Goal: Task Accomplishment & Management: Manage account settings

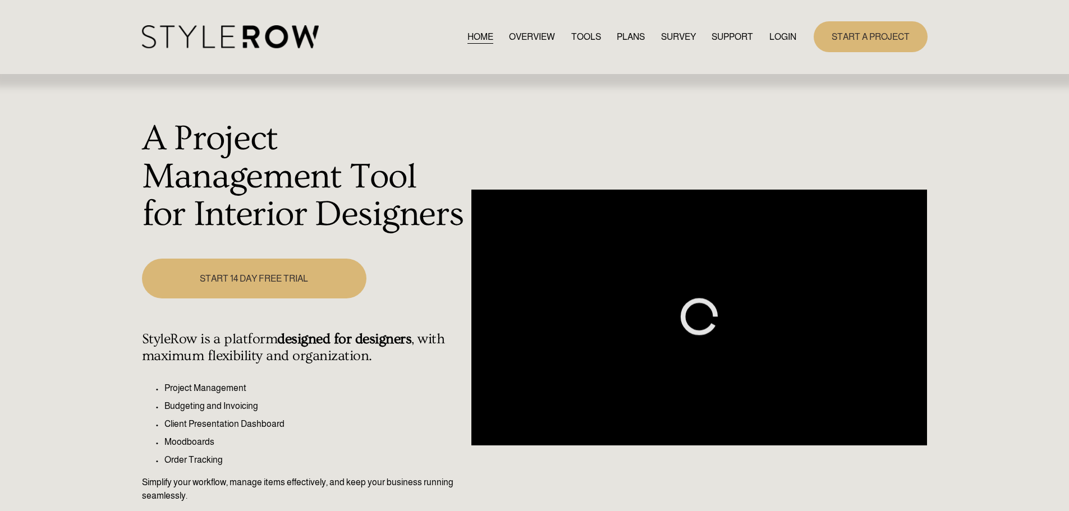
drag, startPoint x: 0, startPoint y: 0, endPoint x: 790, endPoint y: 40, distance: 791.1
click at [790, 40] on link "LOGIN" at bounding box center [782, 36] width 27 height 15
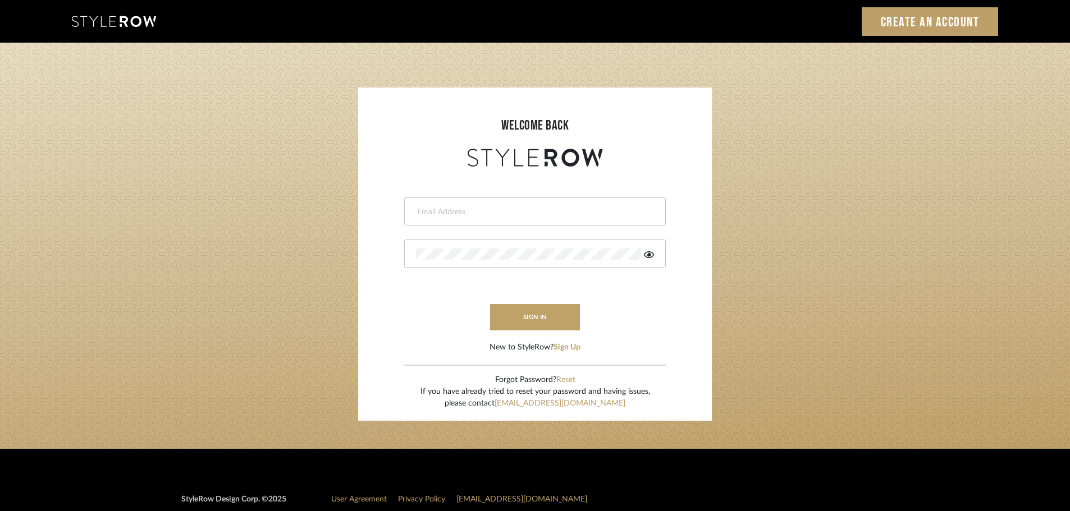
click at [443, 215] on input "email" at bounding box center [533, 212] width 235 height 11
type input "persimmon.design@outlook.com"
click at [513, 316] on button "sign in" at bounding box center [535, 317] width 90 height 26
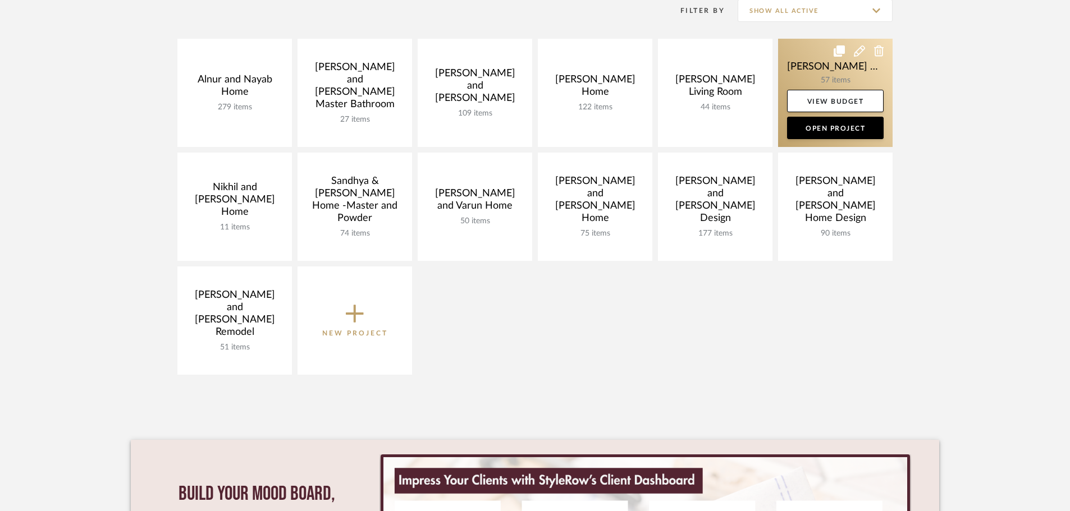
scroll to position [224, 0]
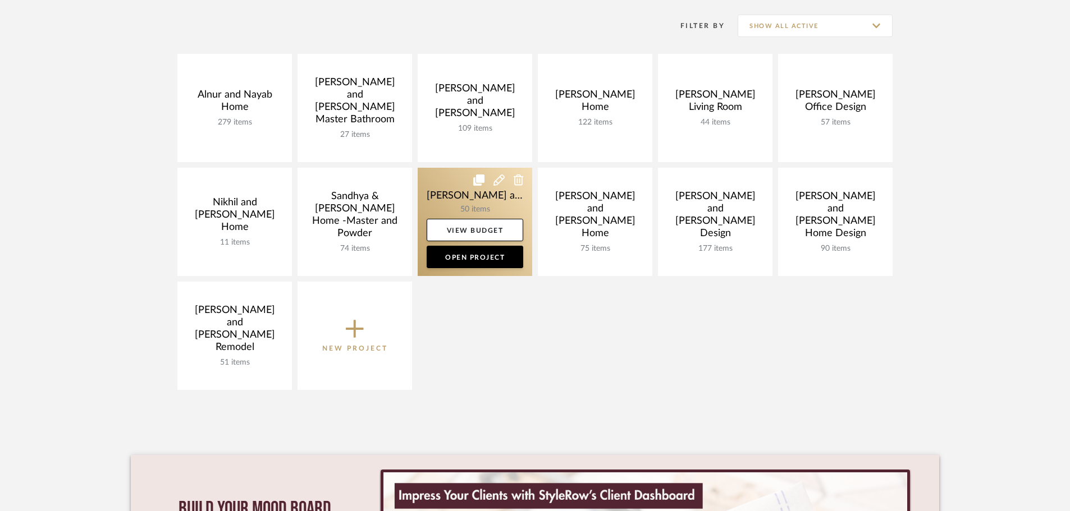
click at [424, 188] on link at bounding box center [475, 222] width 114 height 108
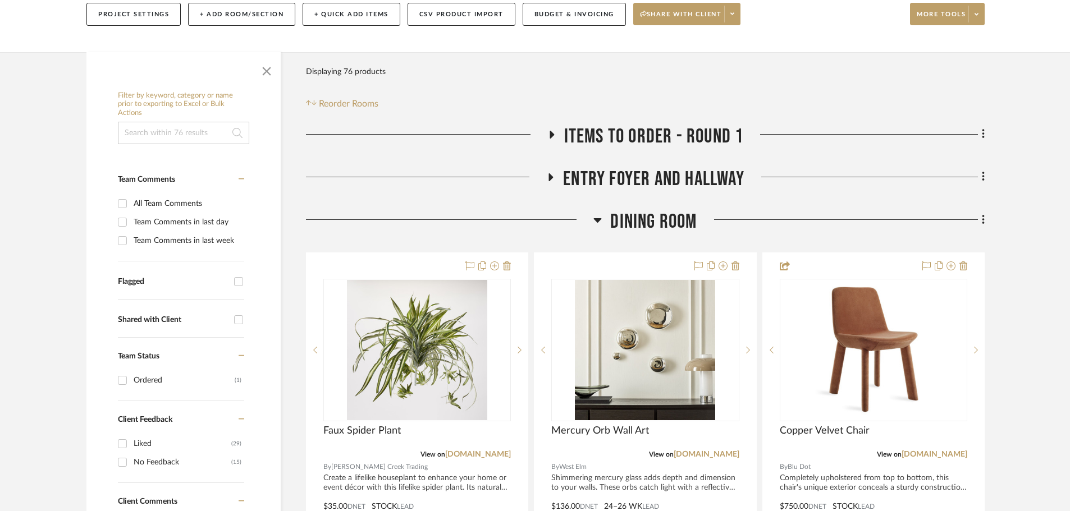
scroll to position [168, 0]
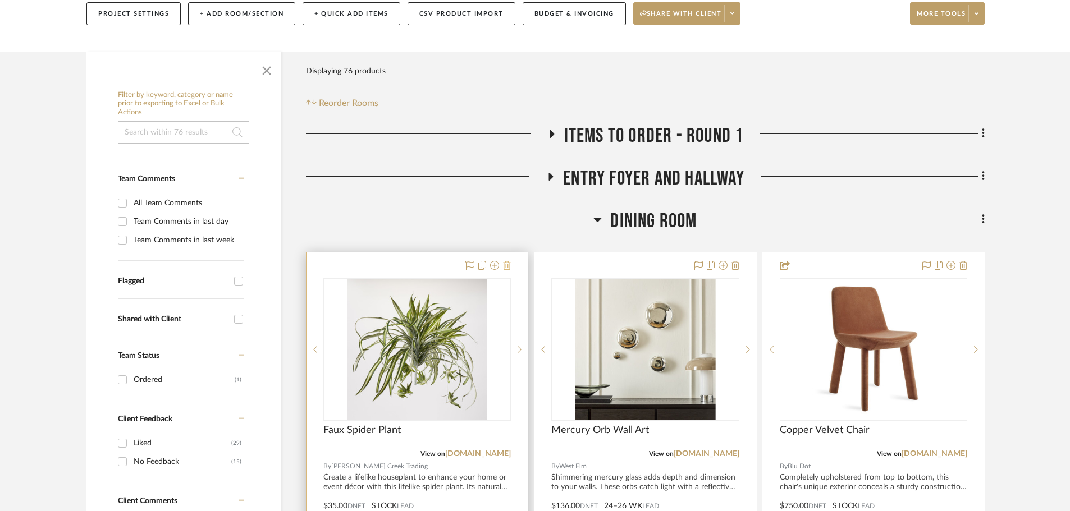
click at [508, 261] on icon at bounding box center [507, 265] width 8 height 9
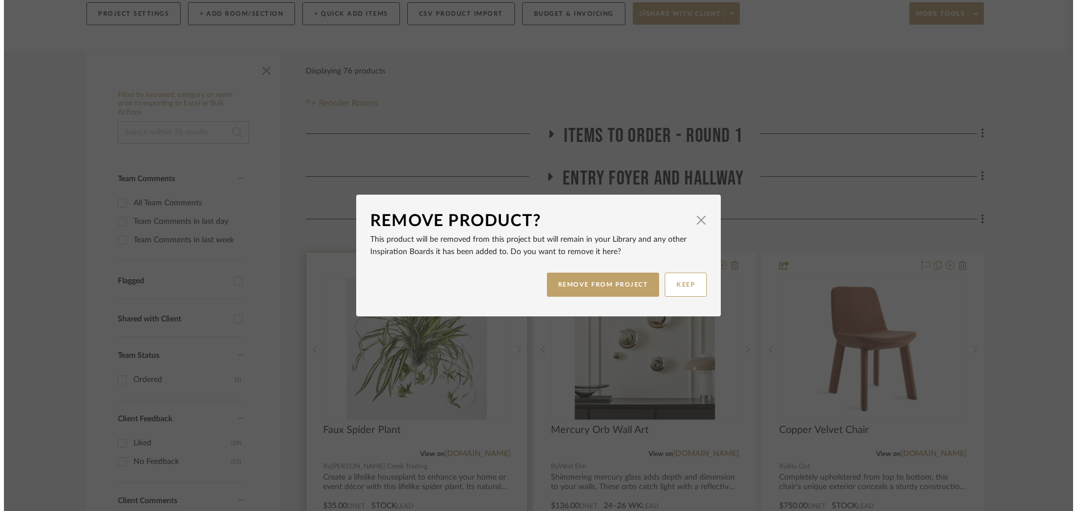
scroll to position [0, 0]
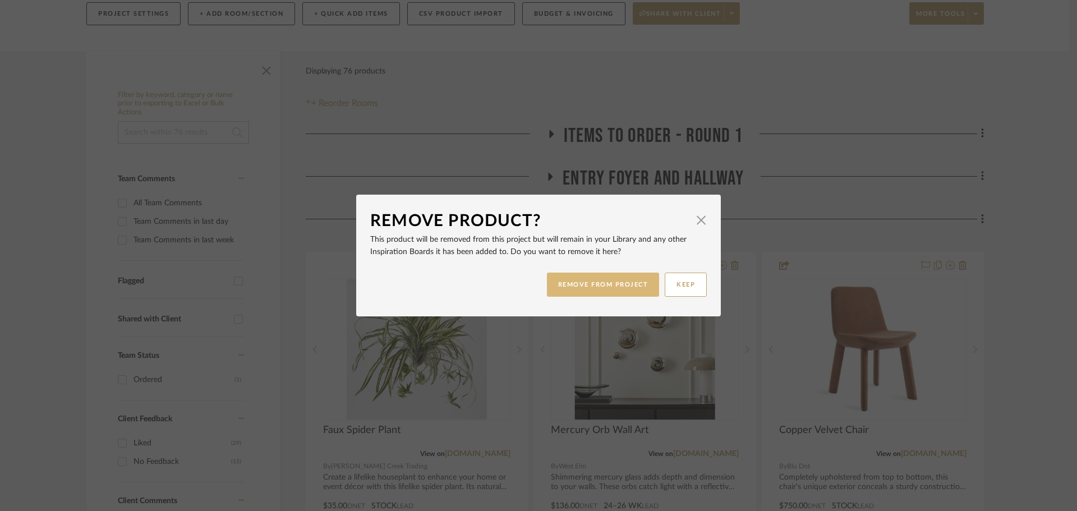
click at [621, 285] on button "REMOVE FROM PROJECT" at bounding box center [603, 285] width 113 height 24
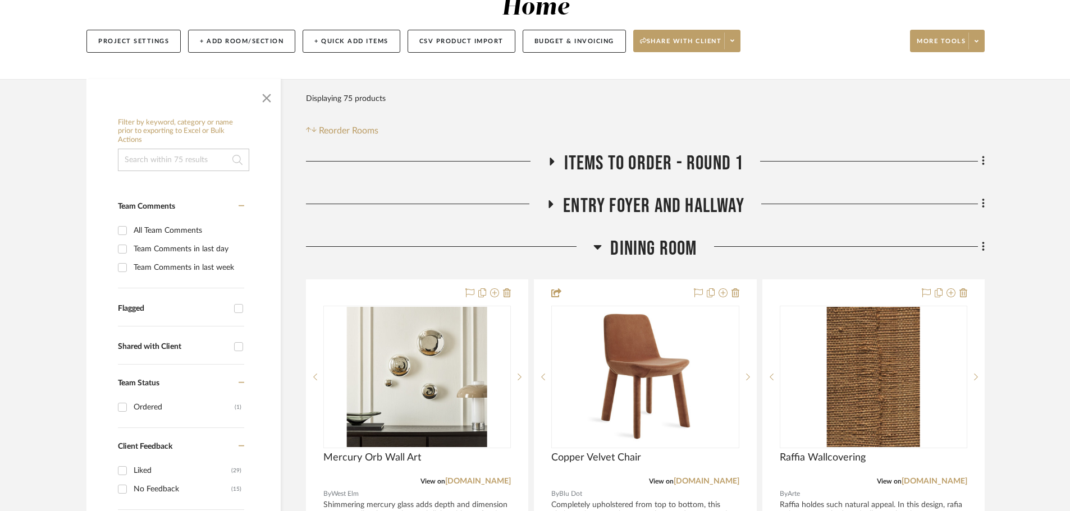
scroll to position [281, 0]
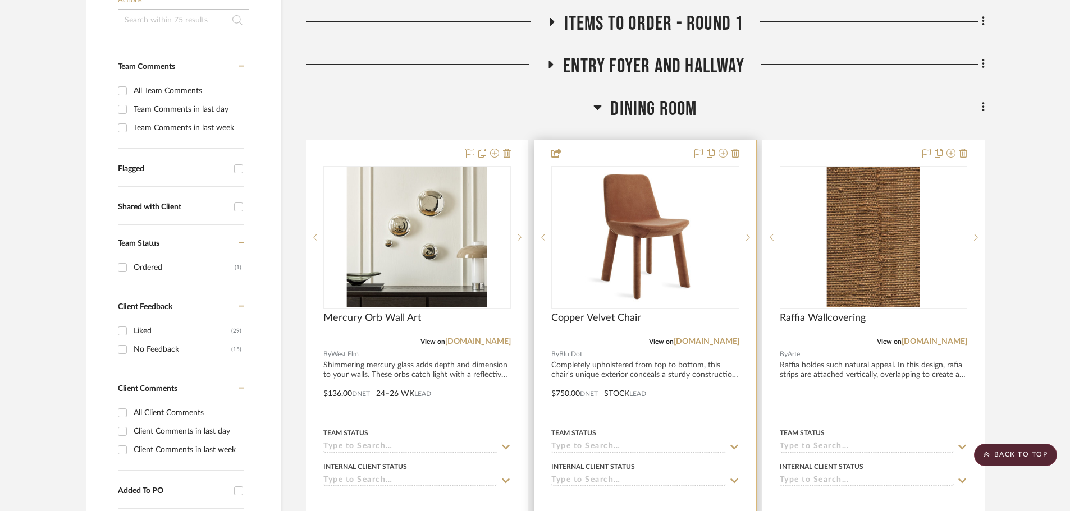
click at [620, 140] on div at bounding box center [644, 385] width 221 height 491
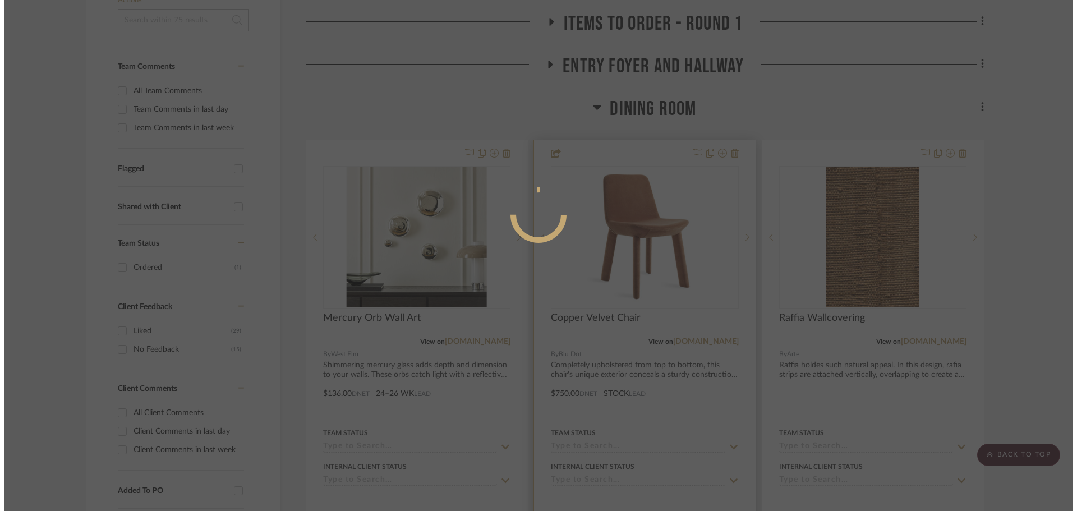
scroll to position [0, 0]
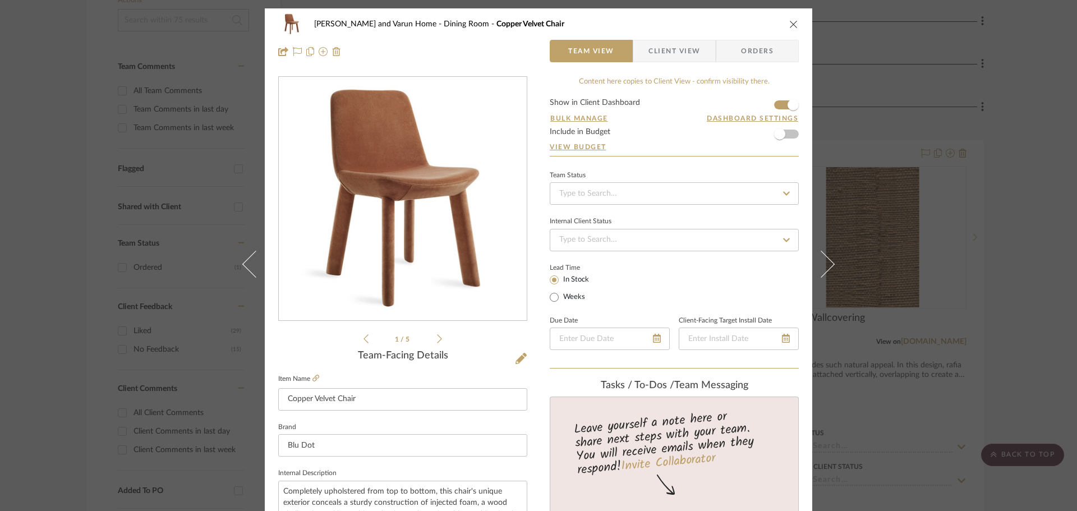
click at [677, 48] on span "Client View" at bounding box center [675, 51] width 52 height 22
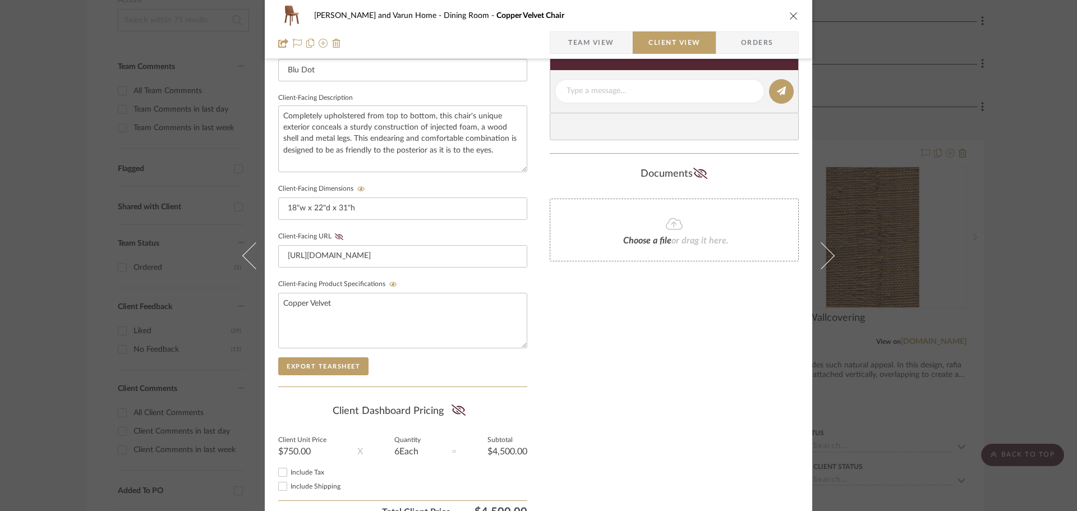
scroll to position [432, 0]
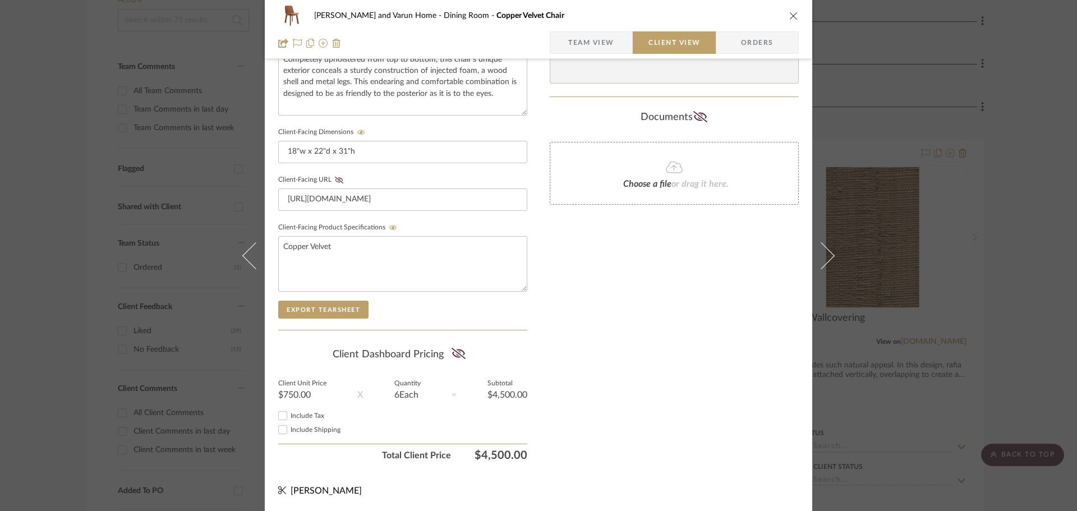
click at [1012, 172] on div "Shalini and Varun Home Dining Room Copper Velvet Chair Team View Client View Or…" at bounding box center [538, 255] width 1077 height 511
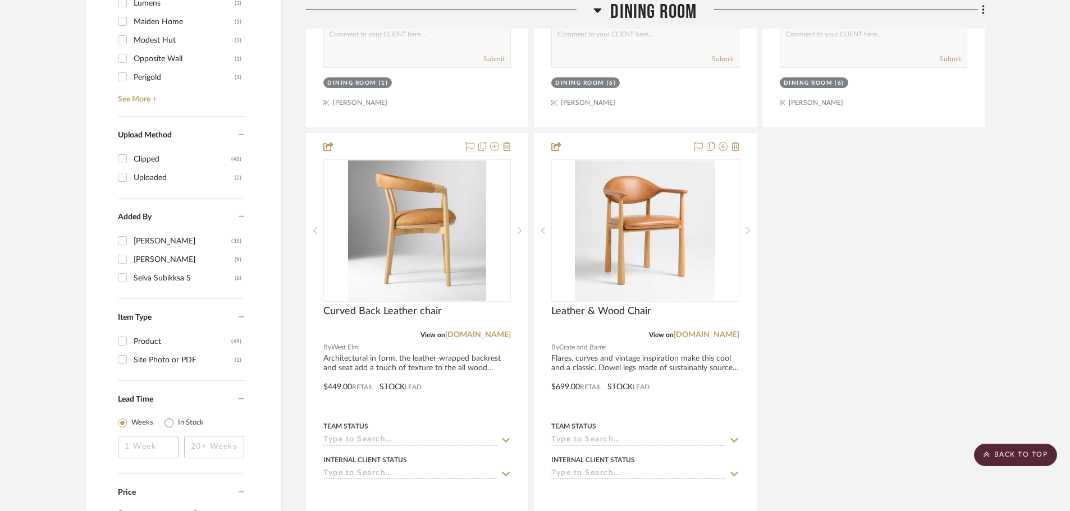
scroll to position [1291, 0]
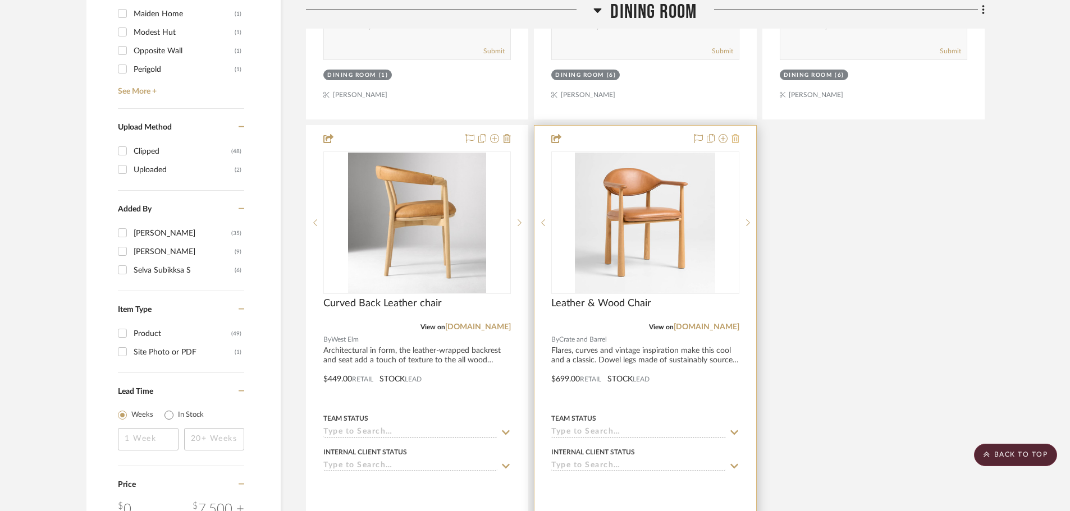
click at [737, 134] on icon at bounding box center [735, 138] width 8 height 9
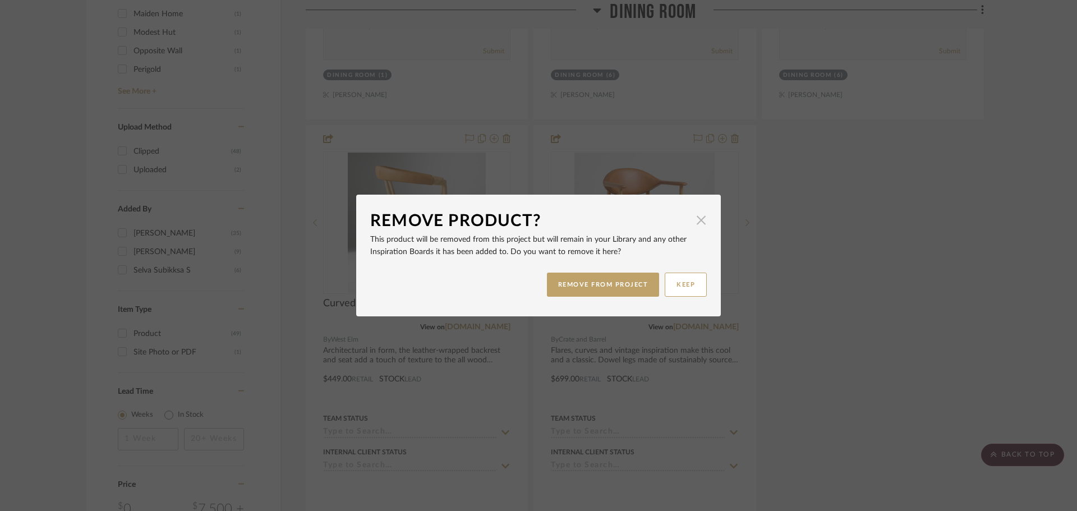
click at [698, 217] on span "button" at bounding box center [701, 220] width 22 height 22
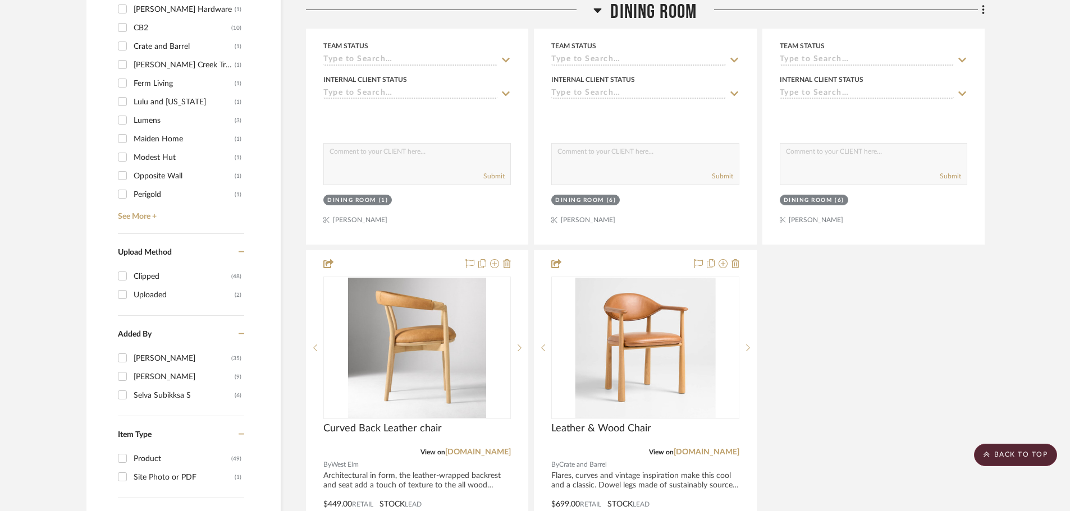
scroll to position [1291, 0]
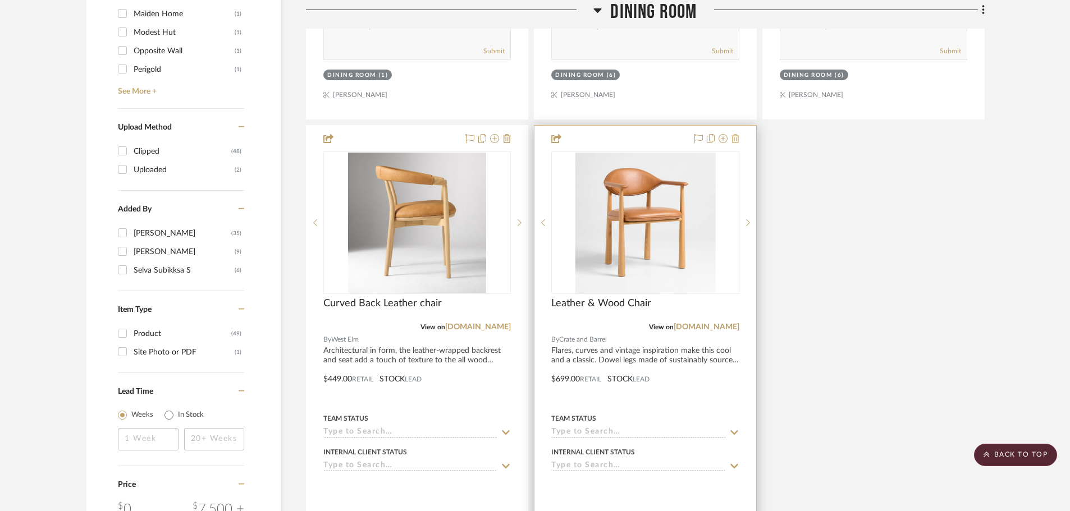
click at [734, 134] on icon at bounding box center [735, 138] width 8 height 9
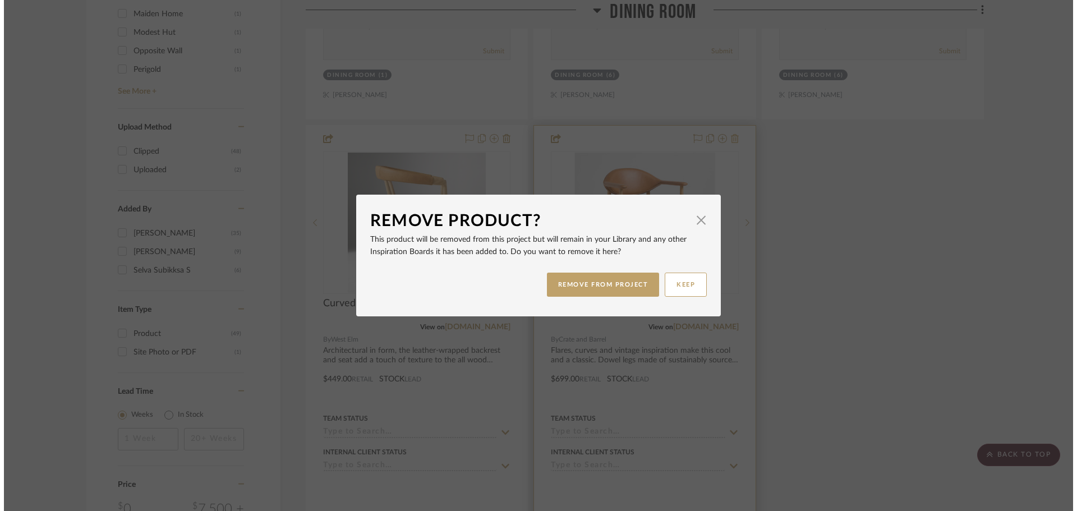
scroll to position [0, 0]
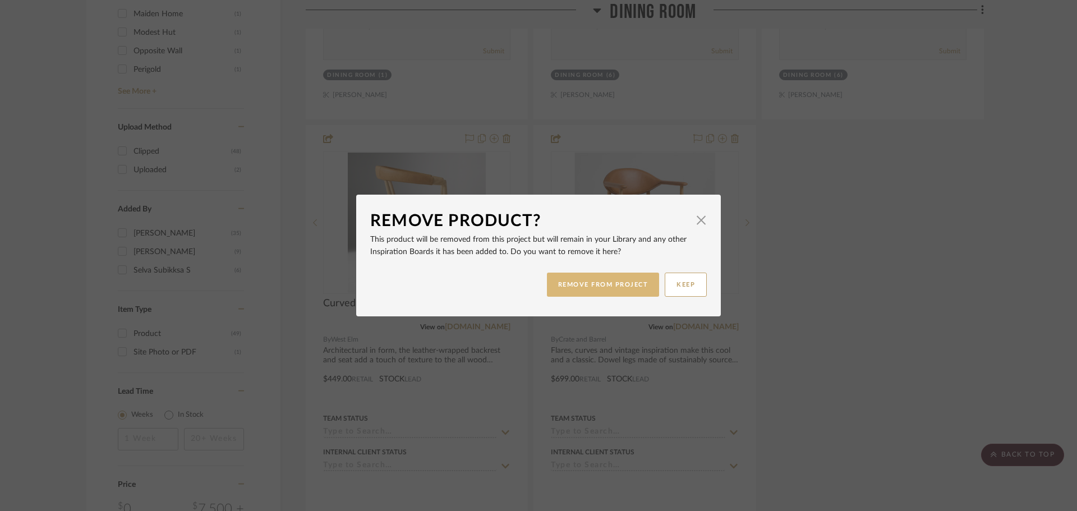
click at [584, 281] on button "REMOVE FROM PROJECT" at bounding box center [603, 285] width 113 height 24
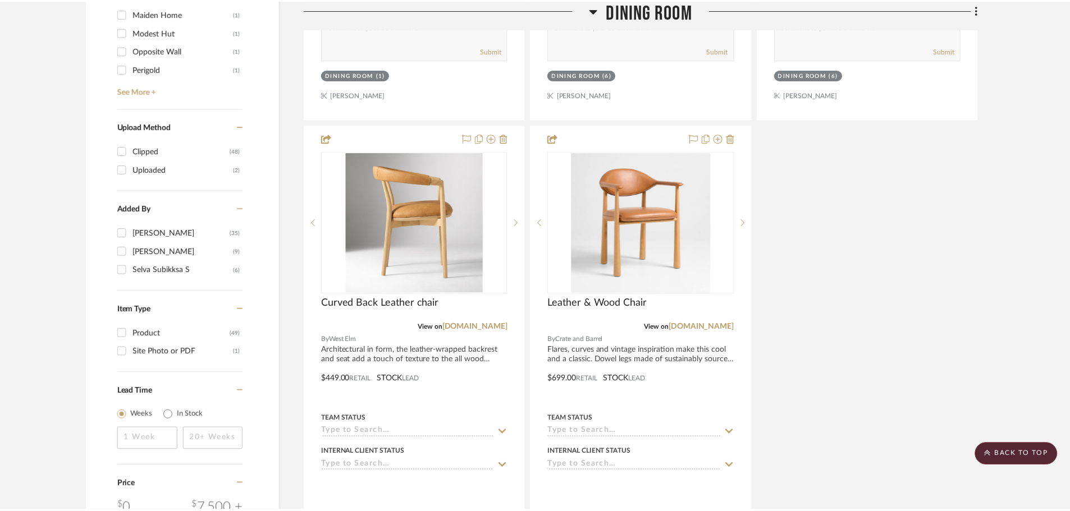
scroll to position [1291, 0]
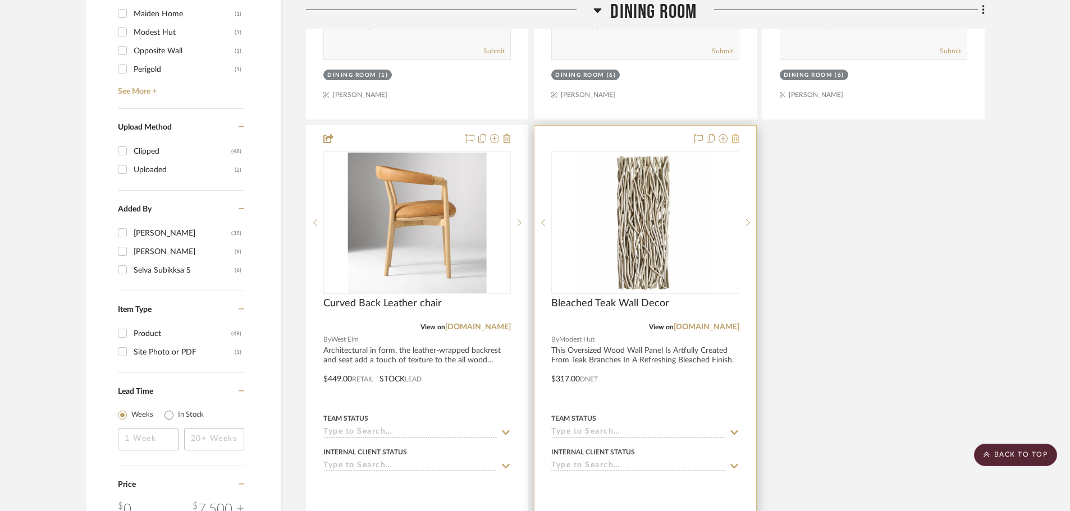
click at [736, 134] on icon at bounding box center [735, 138] width 8 height 9
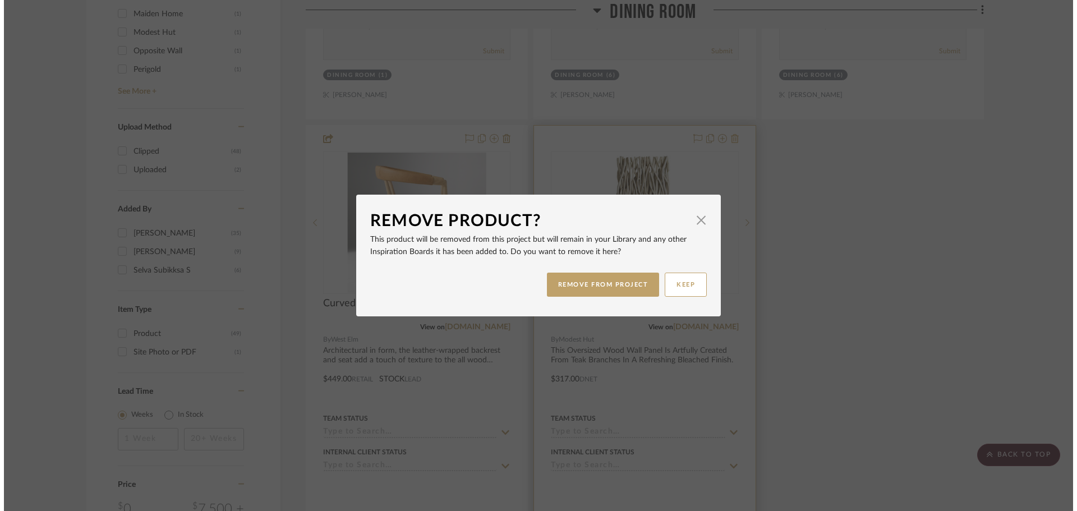
scroll to position [0, 0]
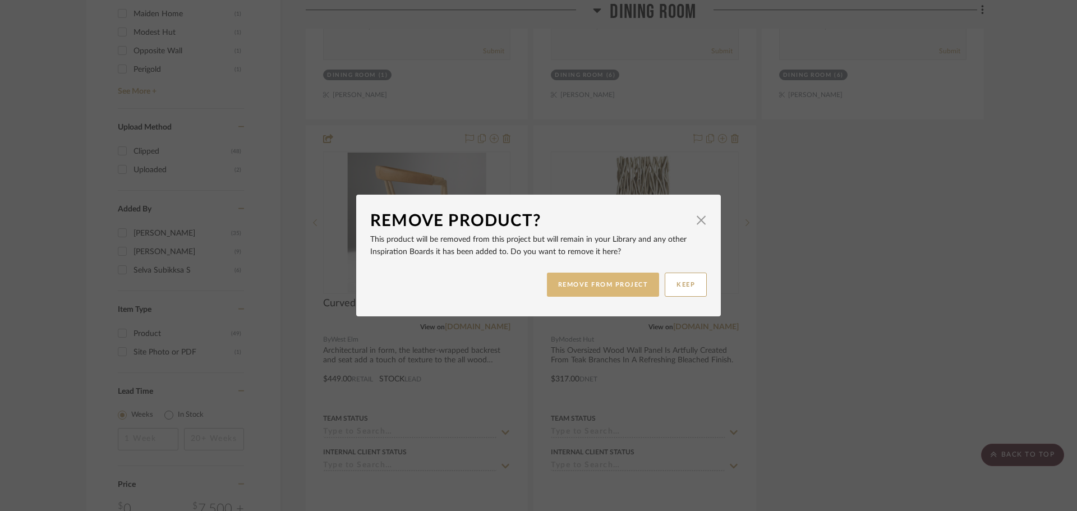
click at [604, 288] on button "REMOVE FROM PROJECT" at bounding box center [603, 285] width 113 height 24
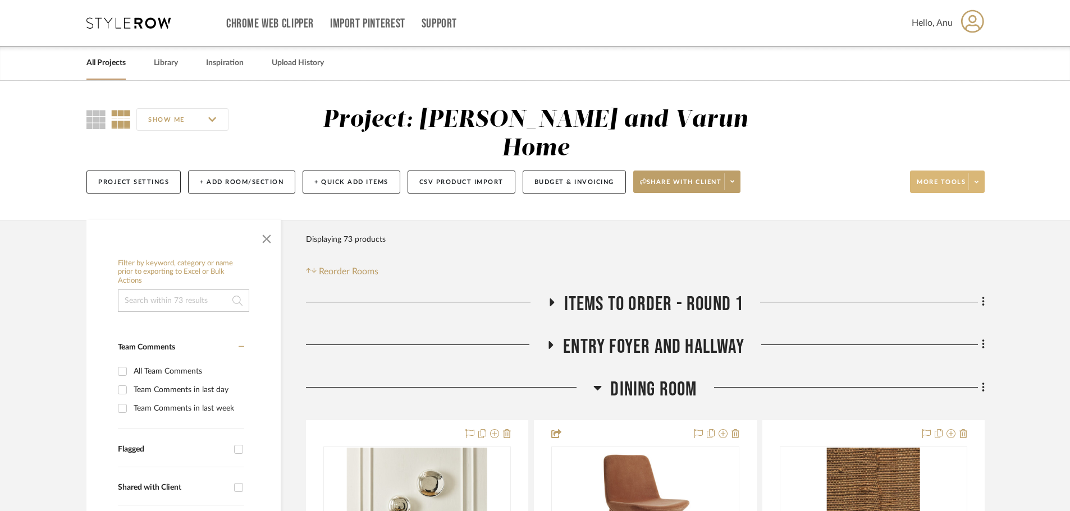
click at [949, 178] on span "More tools" at bounding box center [940, 186] width 49 height 17
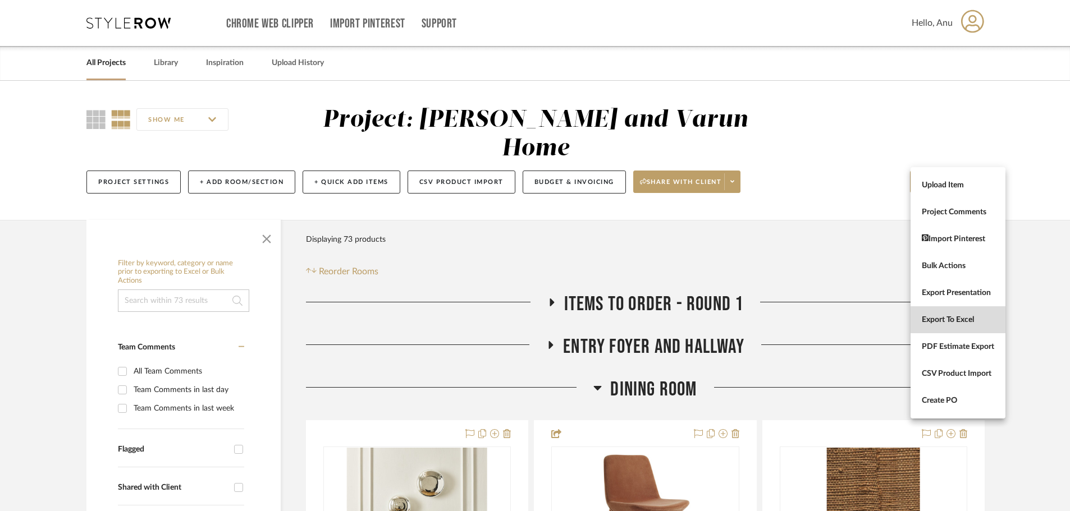
click at [945, 325] on button "Export To Excel" at bounding box center [957, 319] width 95 height 27
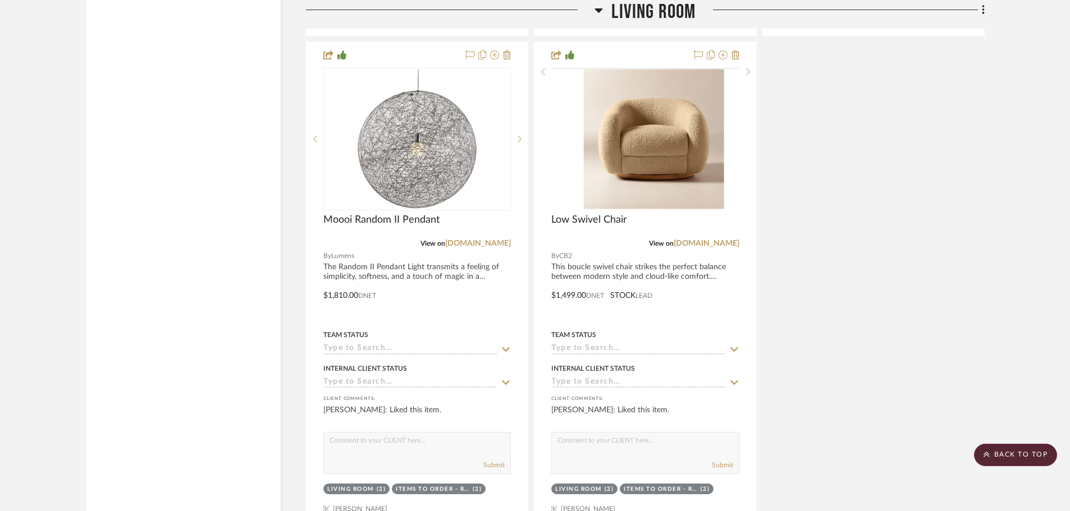
scroll to position [3199, 0]
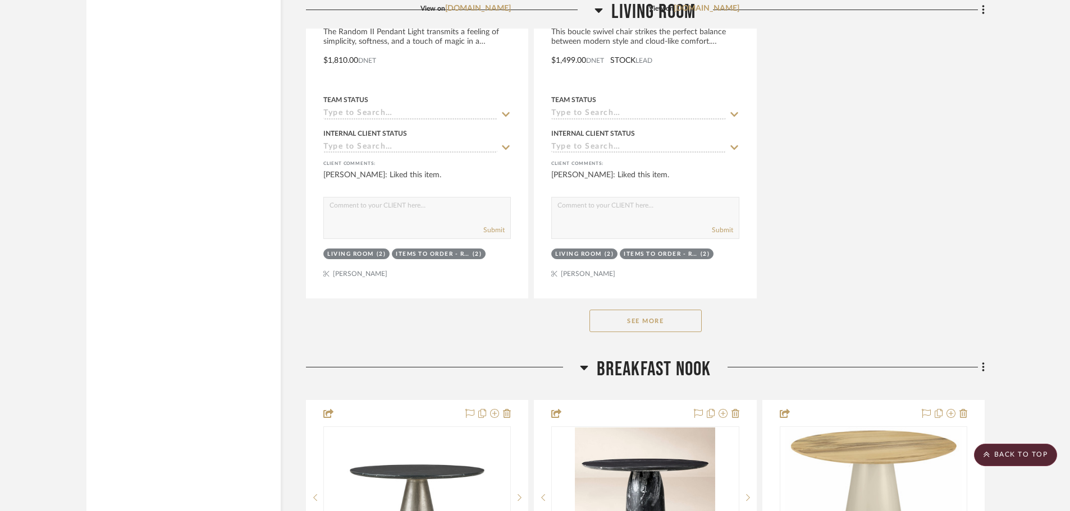
click at [634, 310] on button "See More" at bounding box center [645, 321] width 112 height 22
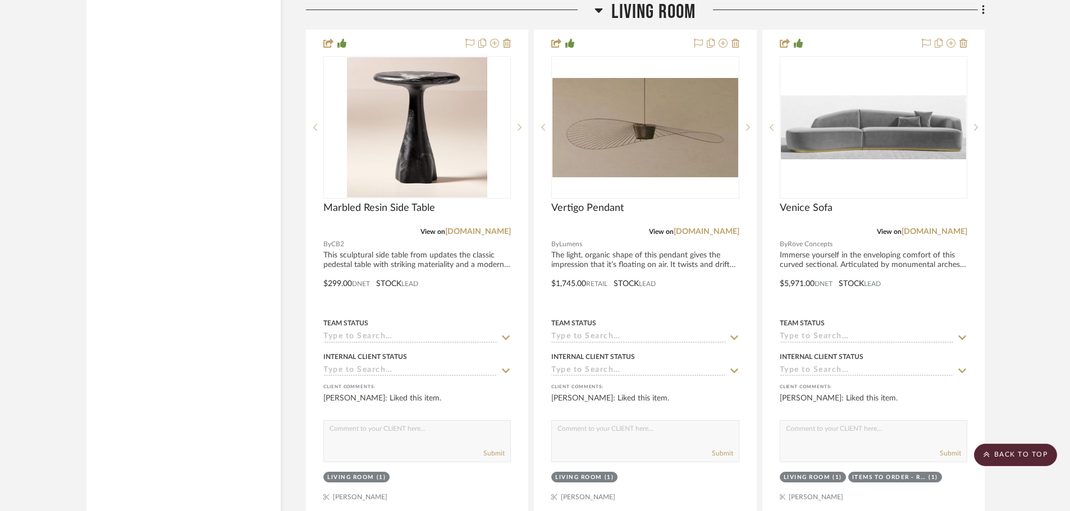
scroll to position [3535, 0]
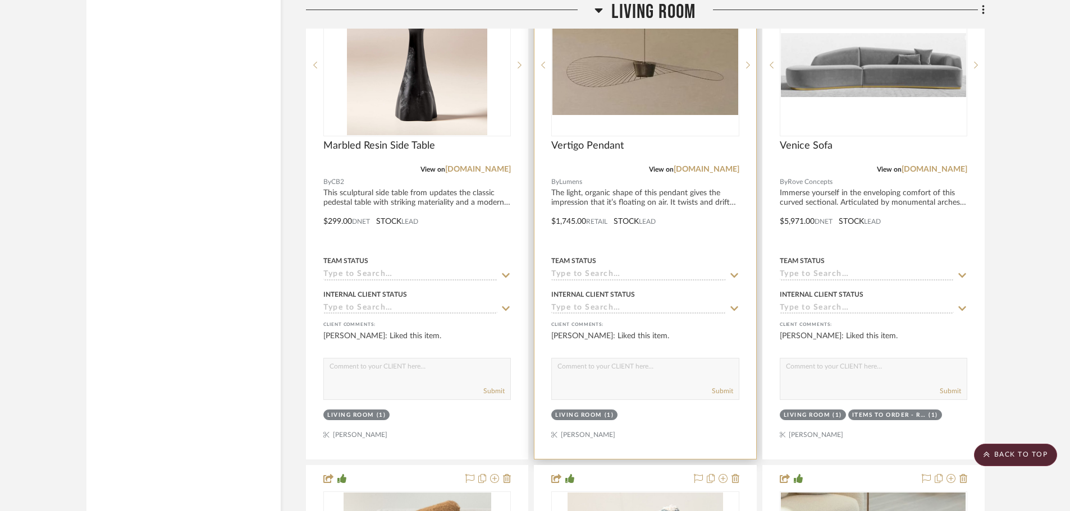
click at [572, 411] on div "Living Room" at bounding box center [578, 415] width 47 height 8
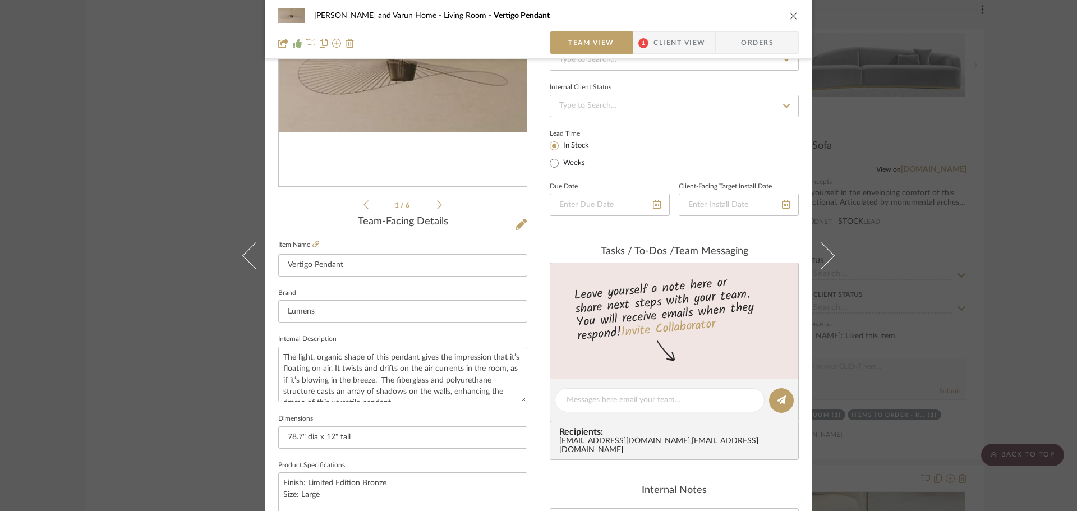
scroll to position [449, 0]
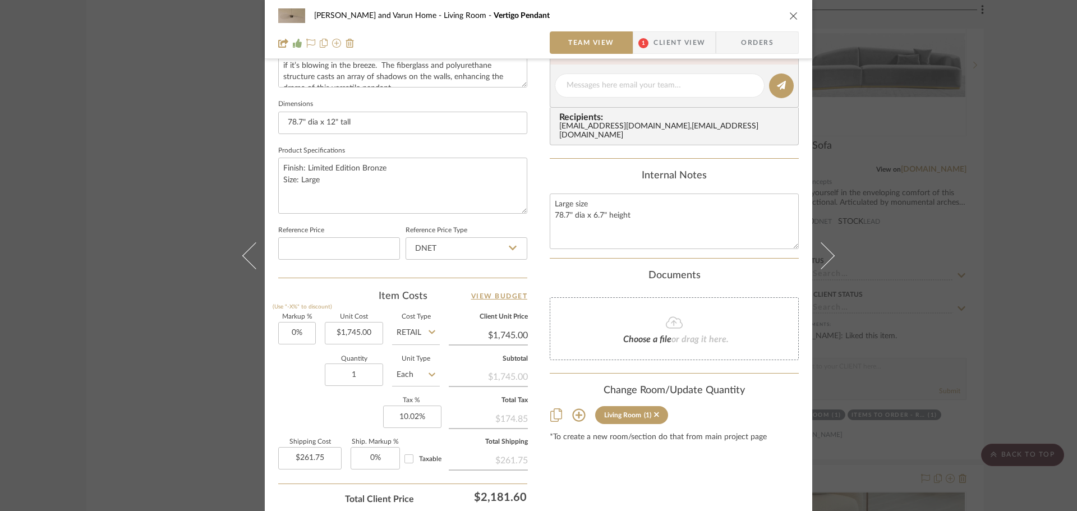
click at [577, 409] on icon at bounding box center [578, 415] width 13 height 13
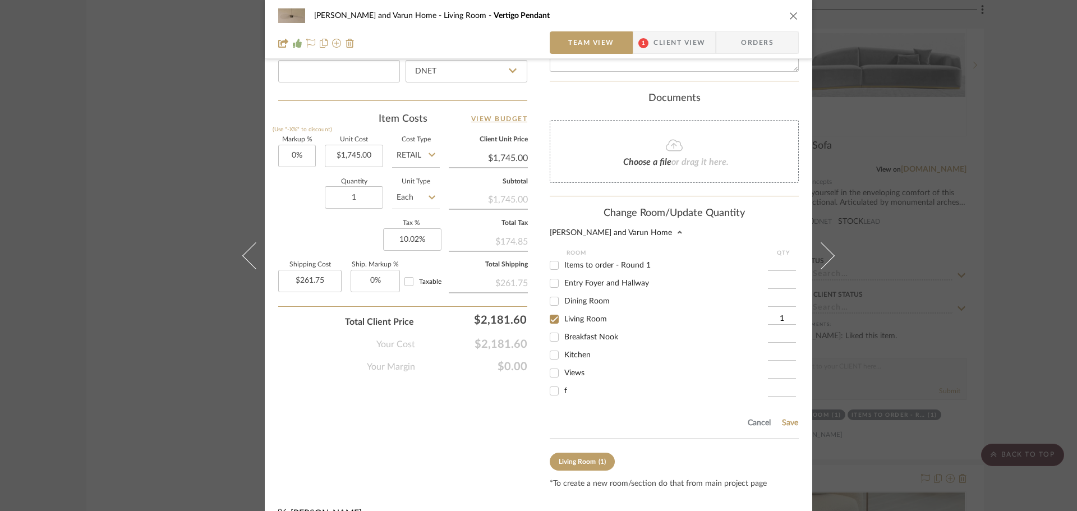
scroll to position [640, 0]
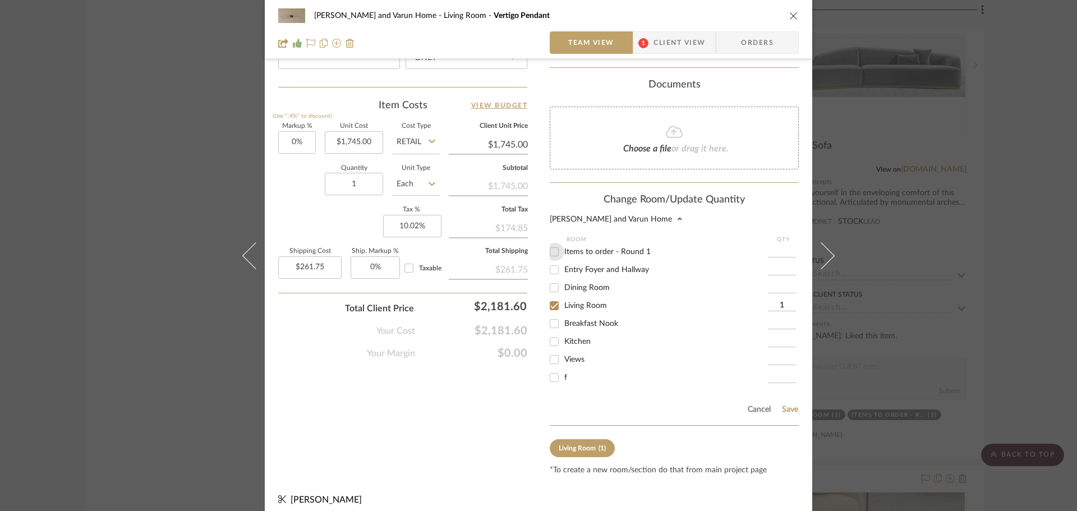
click at [552, 246] on input "Items to order - Round 1" at bounding box center [554, 252] width 18 height 18
checkbox input "true"
type input "1"
click at [785, 405] on button "Save" at bounding box center [790, 409] width 17 height 9
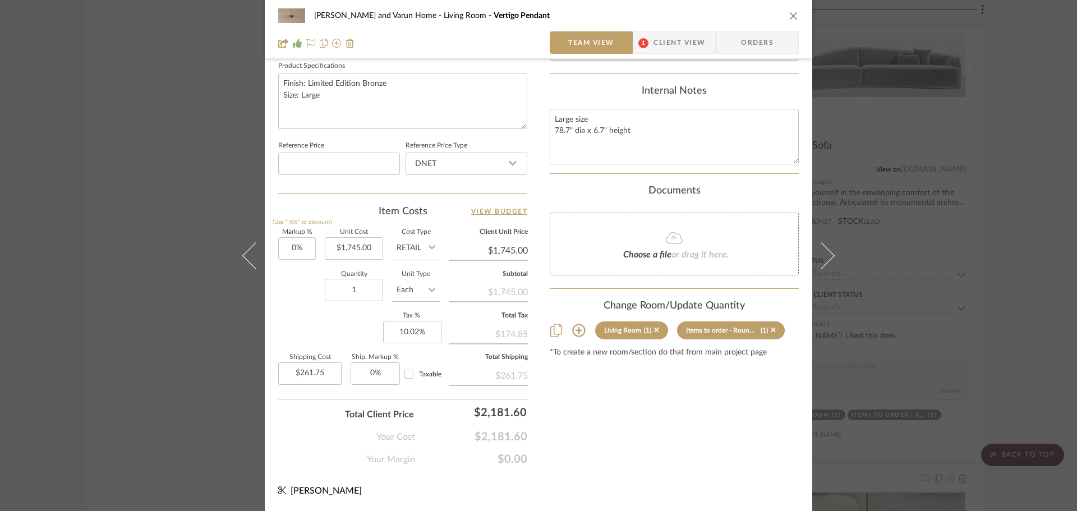
click at [1025, 215] on div "Shalini and Varun Home Living Room Vertigo Pendant Team View 1 Client View Orde…" at bounding box center [538, 255] width 1077 height 511
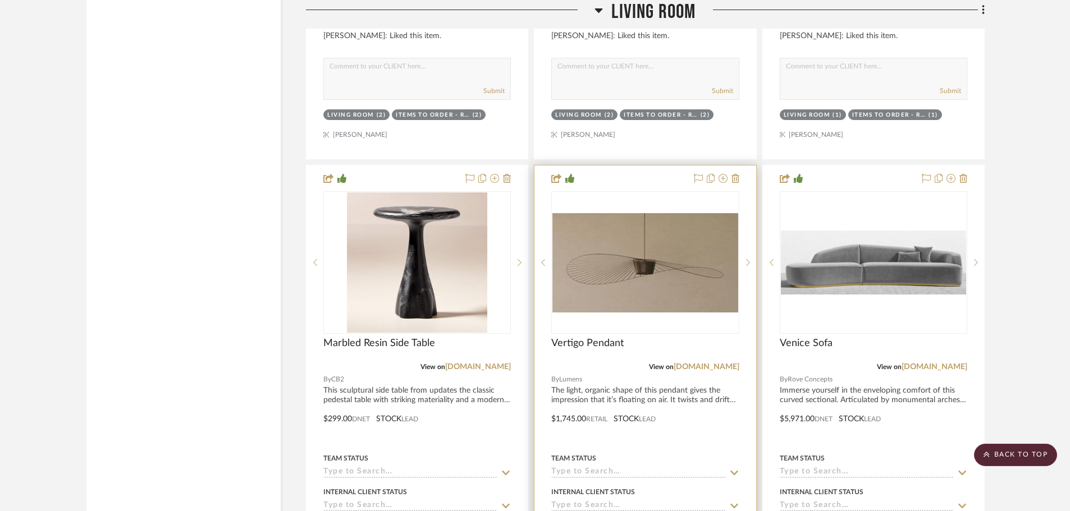
scroll to position [3311, 0]
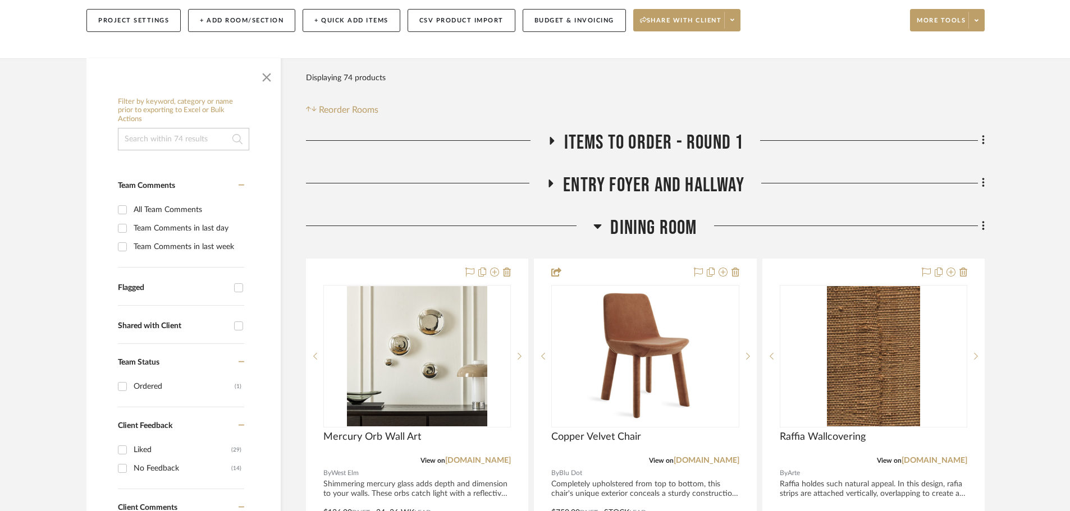
scroll to position [168, 0]
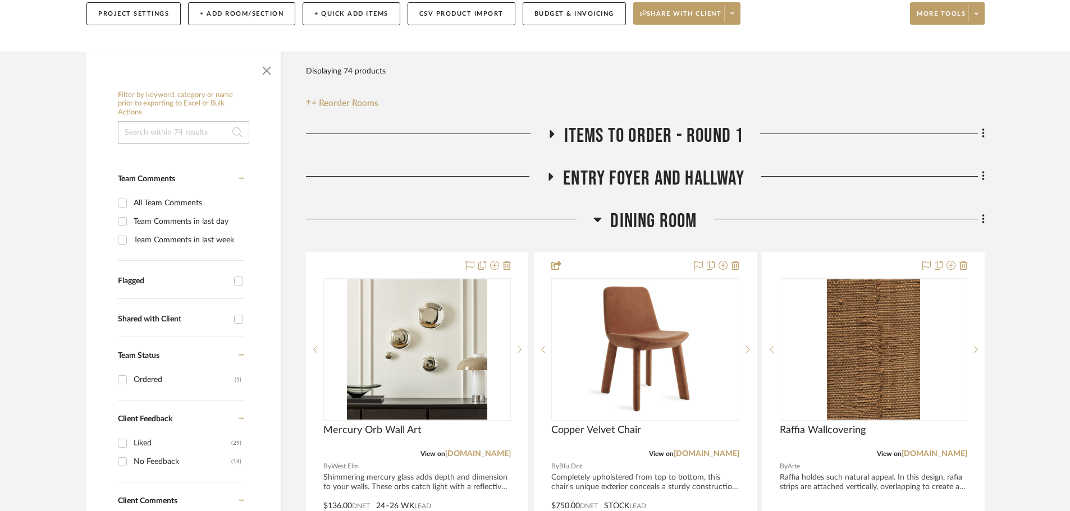
click at [554, 130] on icon at bounding box center [550, 134] width 13 height 8
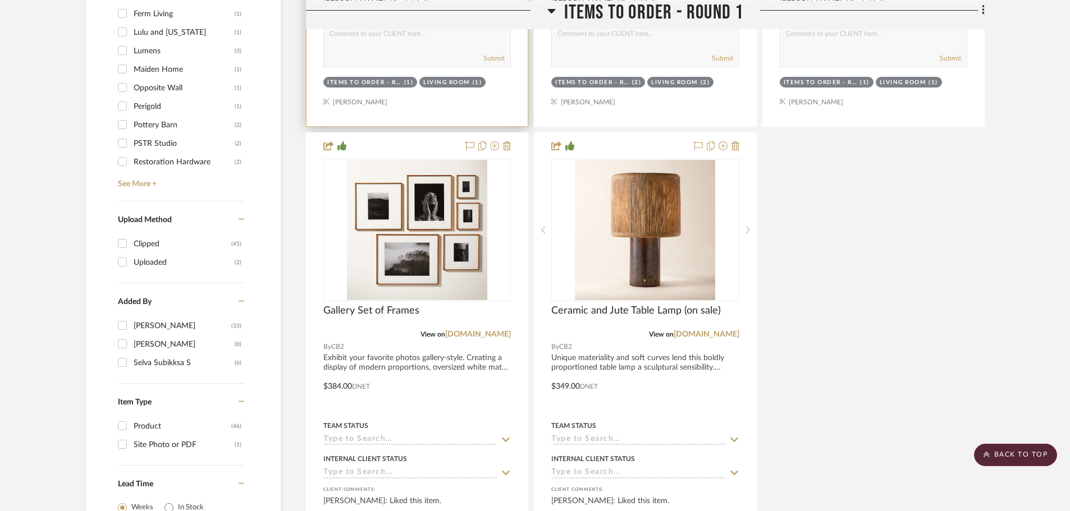
scroll to position [1341, 0]
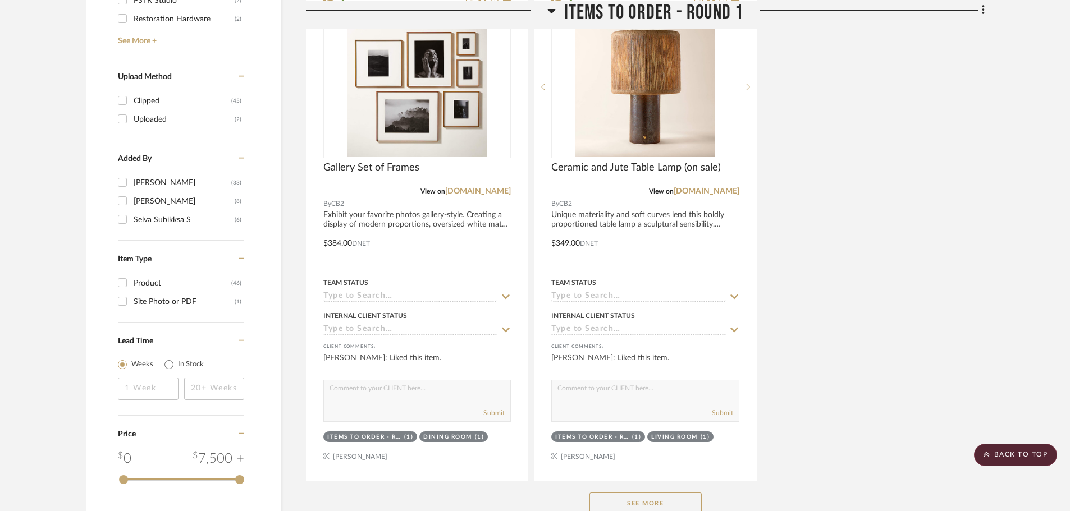
click at [649, 493] on button "See More" at bounding box center [645, 504] width 112 height 22
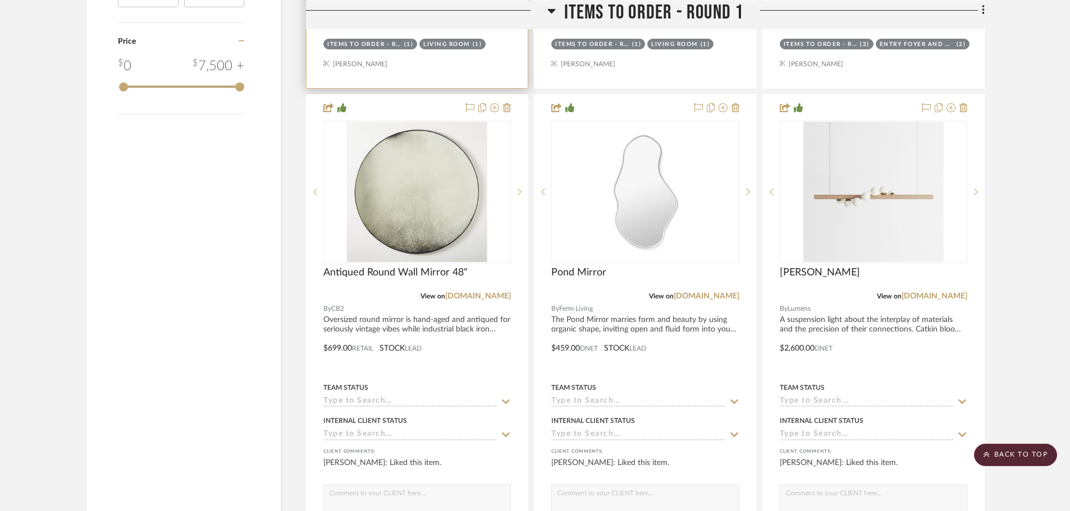
scroll to position [1728, 0]
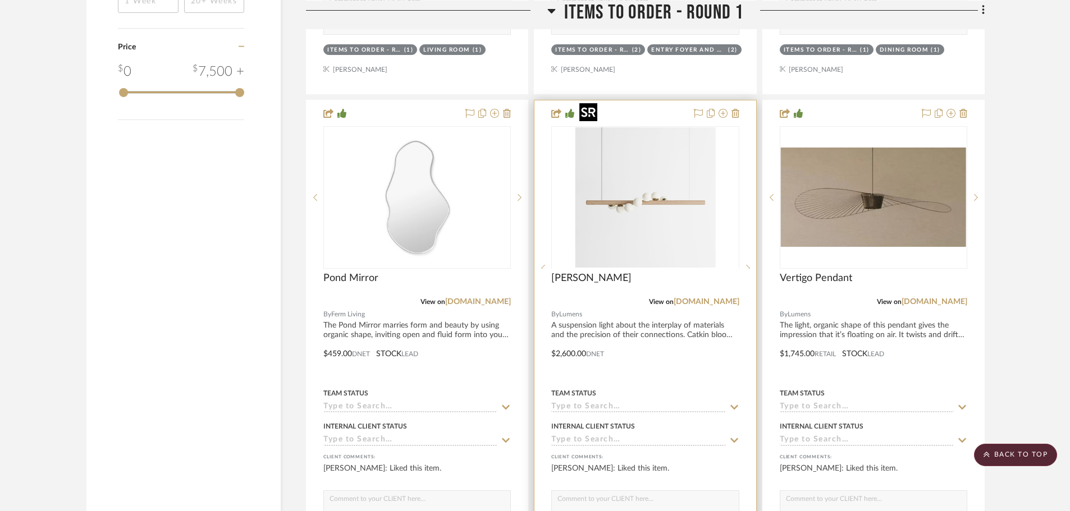
click at [632, 167] on div at bounding box center [644, 268] width 187 height 284
click at [632, 167] on img "0" at bounding box center [645, 197] width 140 height 140
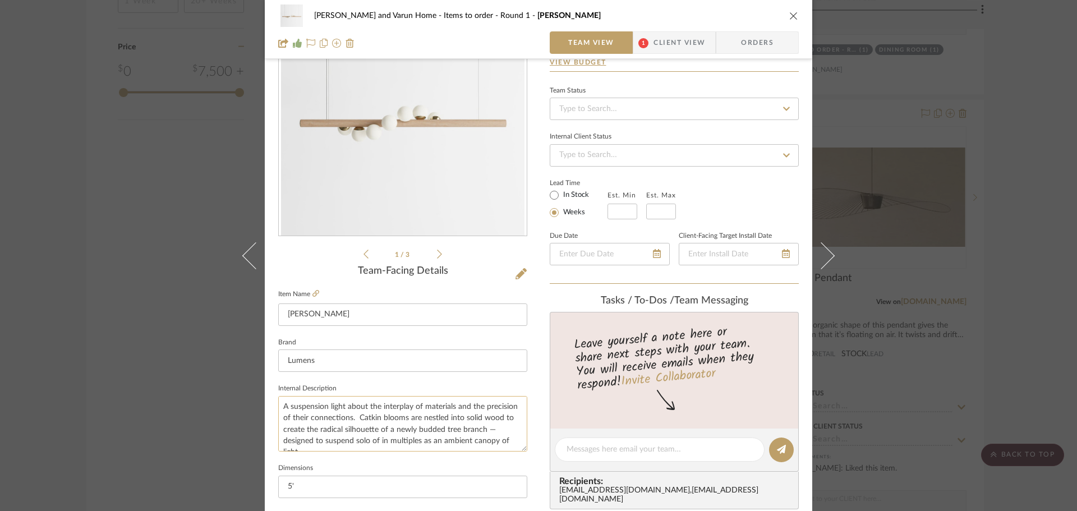
scroll to position [56, 0]
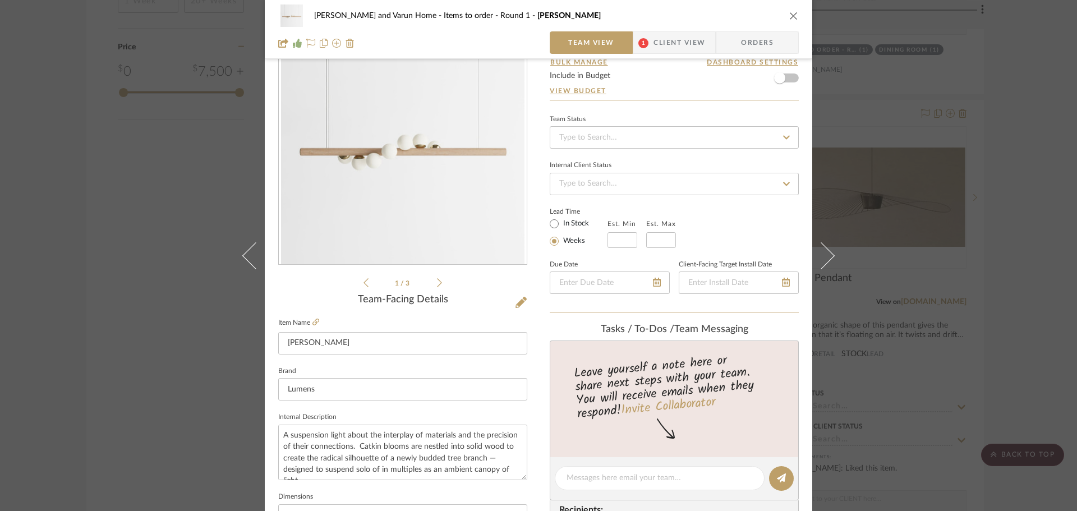
click at [793, 12] on icon "close" at bounding box center [794, 15] width 9 height 9
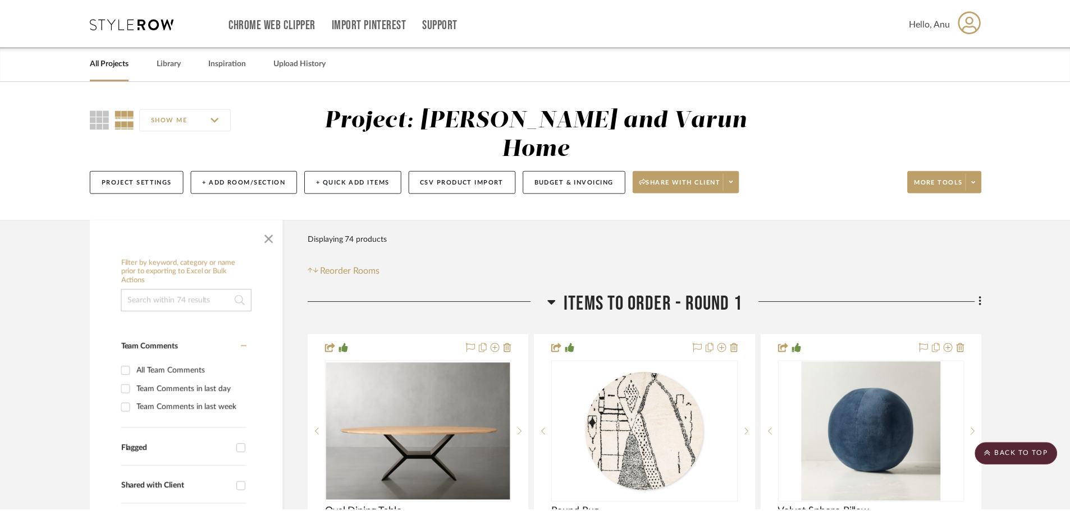
scroll to position [1728, 0]
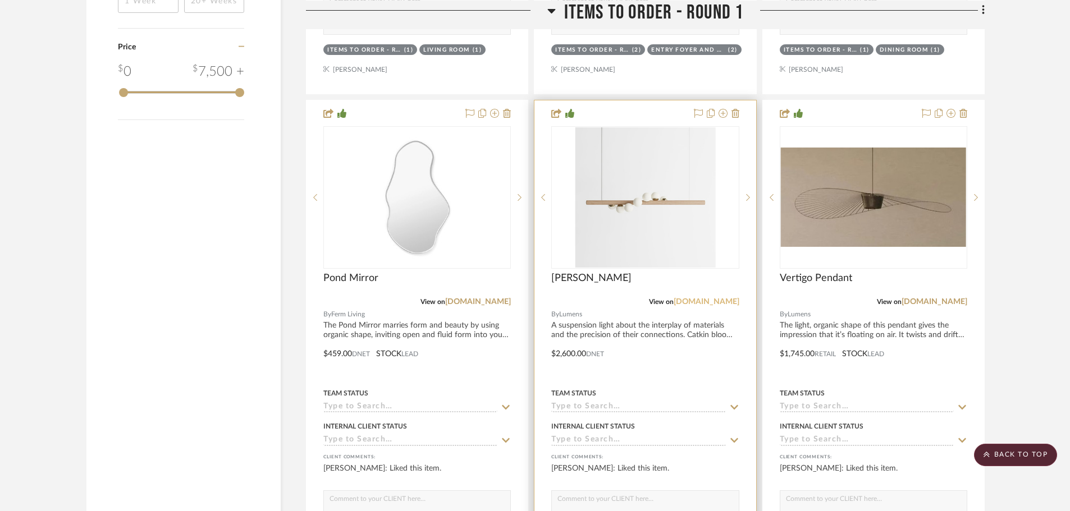
click at [712, 298] on link "lumens.com" at bounding box center [706, 302] width 66 height 8
click at [616, 210] on img "0" at bounding box center [645, 197] width 140 height 140
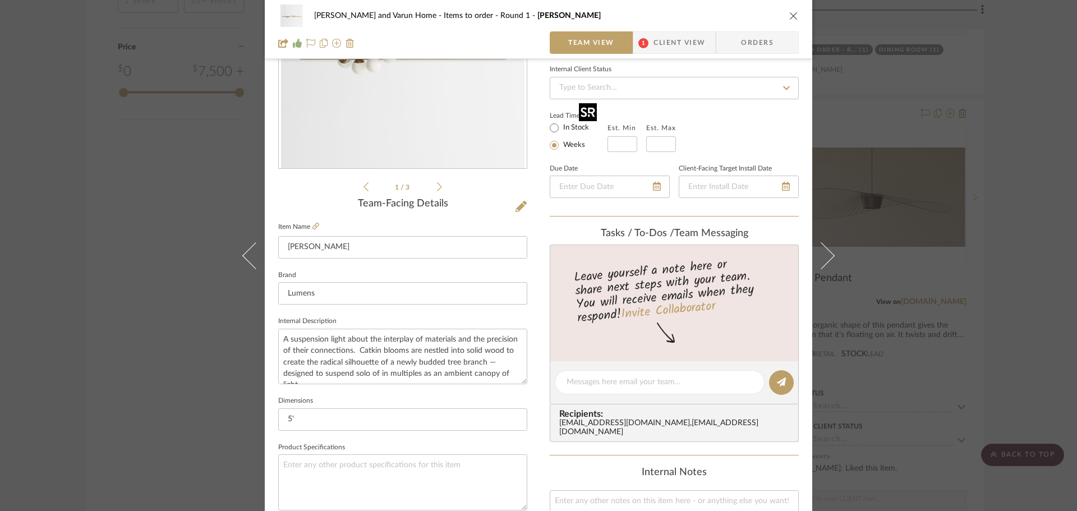
scroll to position [281, 0]
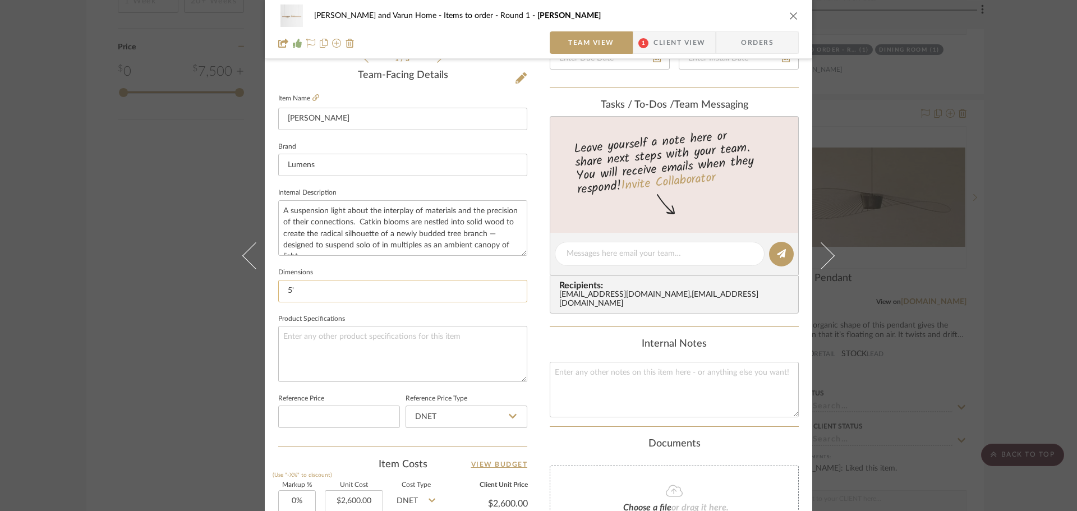
click at [299, 290] on input "5'" at bounding box center [402, 291] width 249 height 22
type input "5' wide"
click at [377, 263] on sr-form-field "Internal Description A suspension light about the interplay of materials and th…" at bounding box center [402, 225] width 249 height 80
click at [1030, 175] on div "Shalini and Varun Home Items to order - Round 1 Willow Chandelier Team View 1 C…" at bounding box center [538, 255] width 1077 height 511
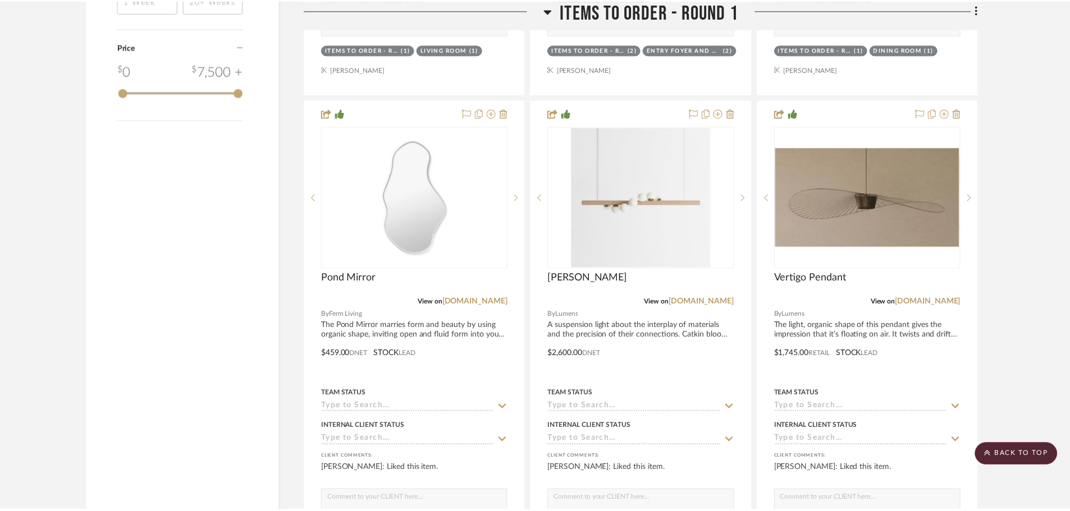
scroll to position [1728, 0]
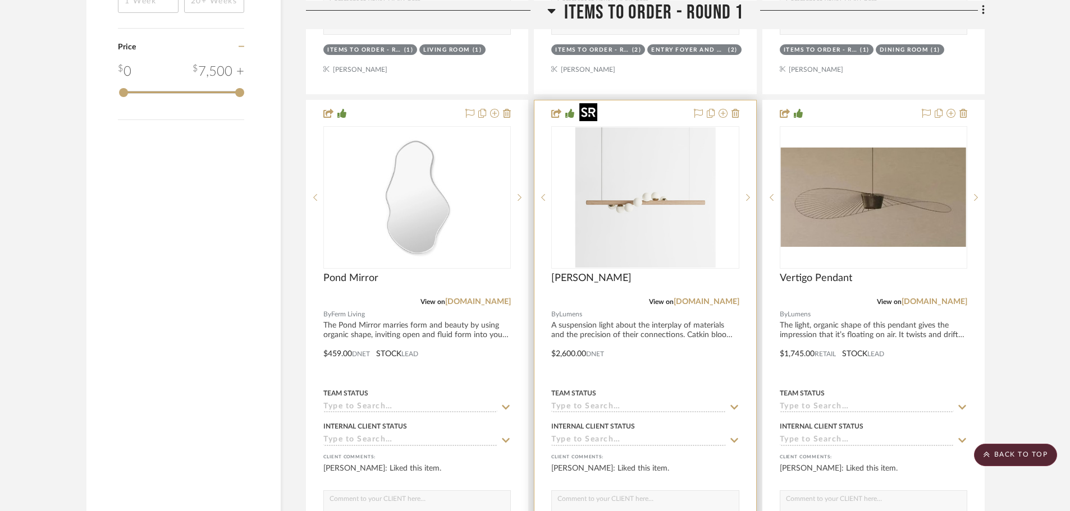
click at [626, 214] on img "0" at bounding box center [645, 197] width 140 height 140
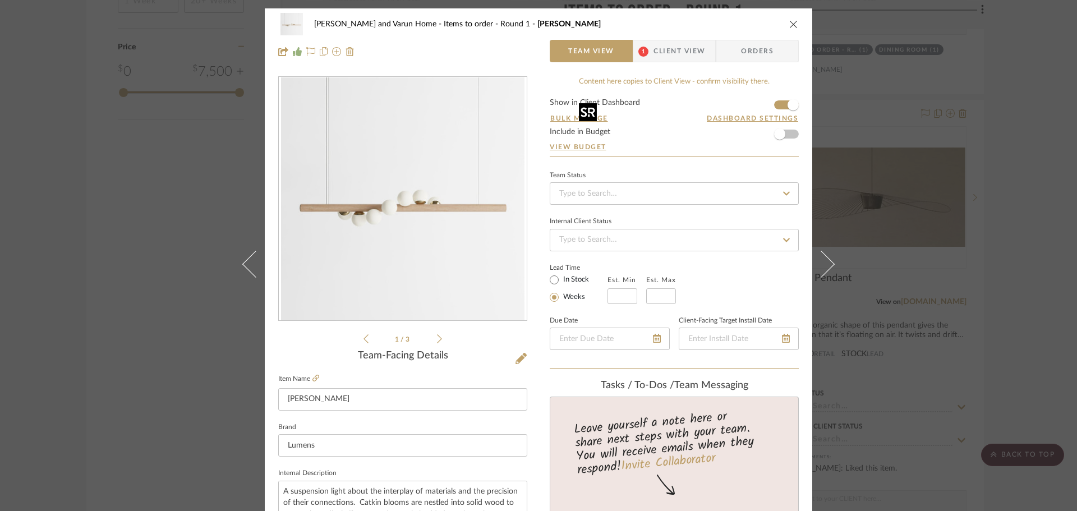
scroll to position [281, 0]
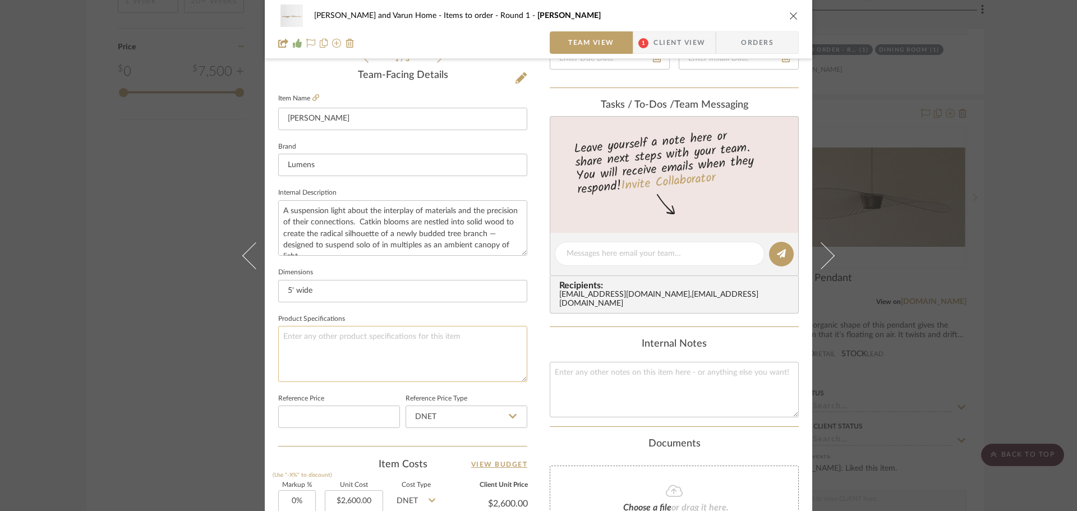
click at [288, 339] on textarea at bounding box center [402, 354] width 249 height 56
click at [315, 350] on textarea "Size: Medium Metal finis: Brass" at bounding box center [402, 354] width 249 height 56
click at [361, 345] on textarea "Size: Medium Metal finish: Brass" at bounding box center [402, 354] width 249 height 56
type textarea "Size: Medium Metal finish: Brass Wood: Oak Natural"
click at [426, 308] on sr-form-field "Dimensions 5' wide" at bounding box center [402, 288] width 249 height 47
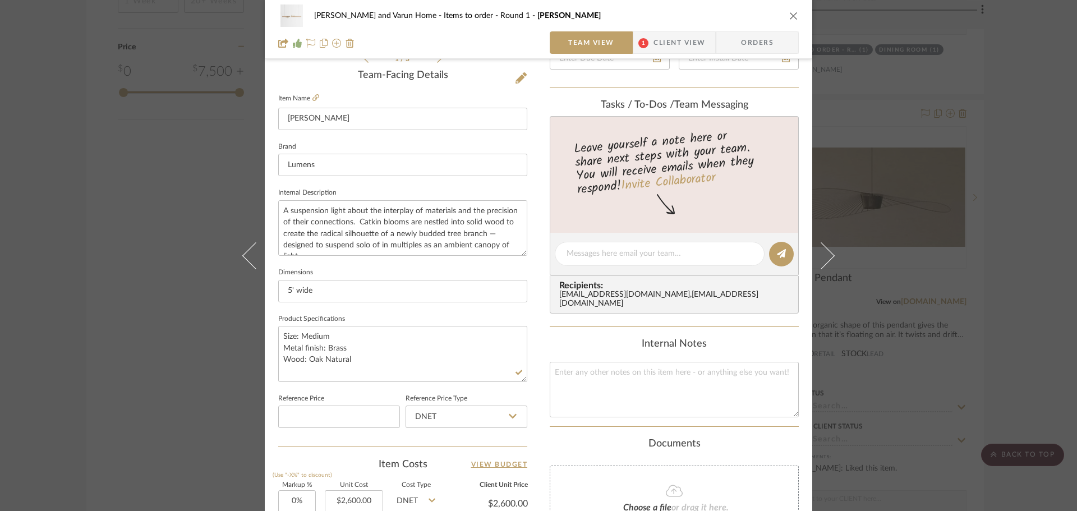
click at [1034, 283] on div "Shalini and Varun Home Items to order - Round 1 Willow Chandelier Team View 1 C…" at bounding box center [538, 255] width 1077 height 511
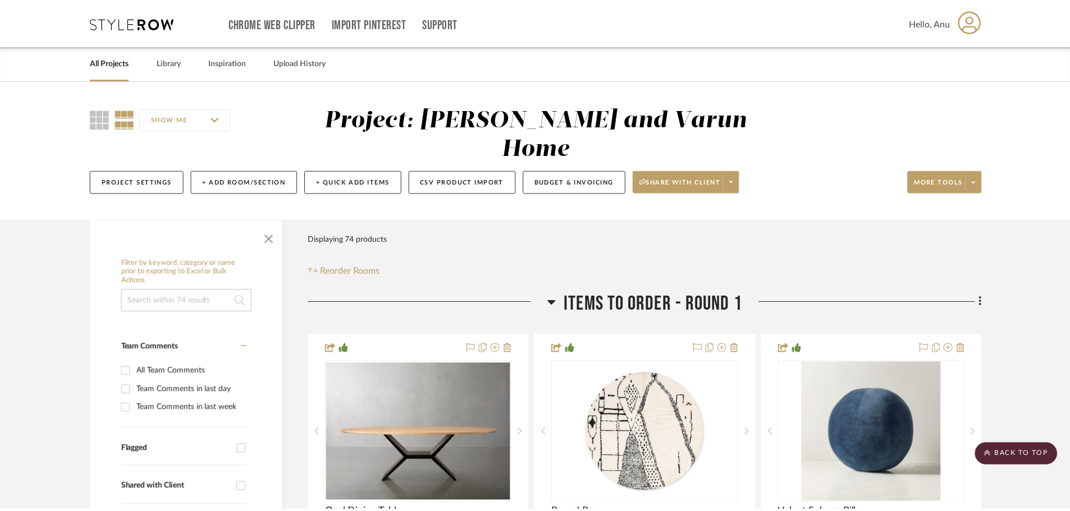
scroll to position [1728, 0]
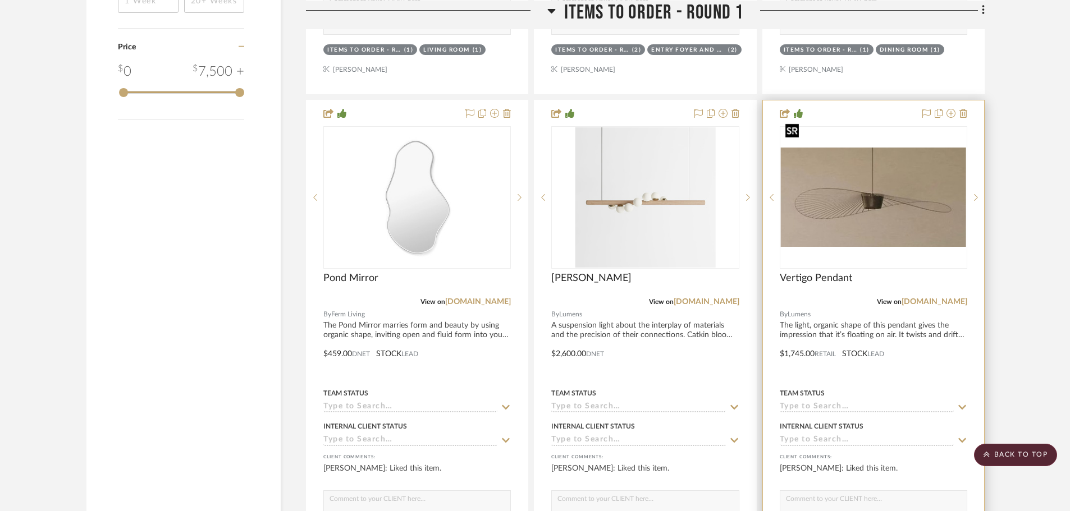
click at [854, 188] on img "0" at bounding box center [873, 197] width 185 height 99
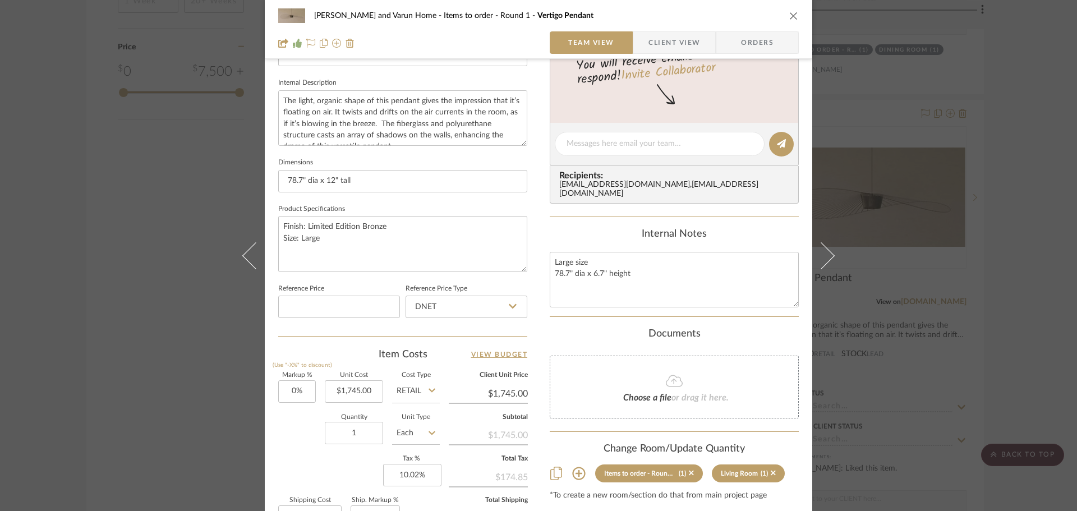
scroll to position [393, 0]
click at [1029, 229] on div "Shalini and Varun Home Items to order - Round 1 Vertigo Pendant Team View Clien…" at bounding box center [538, 255] width 1077 height 511
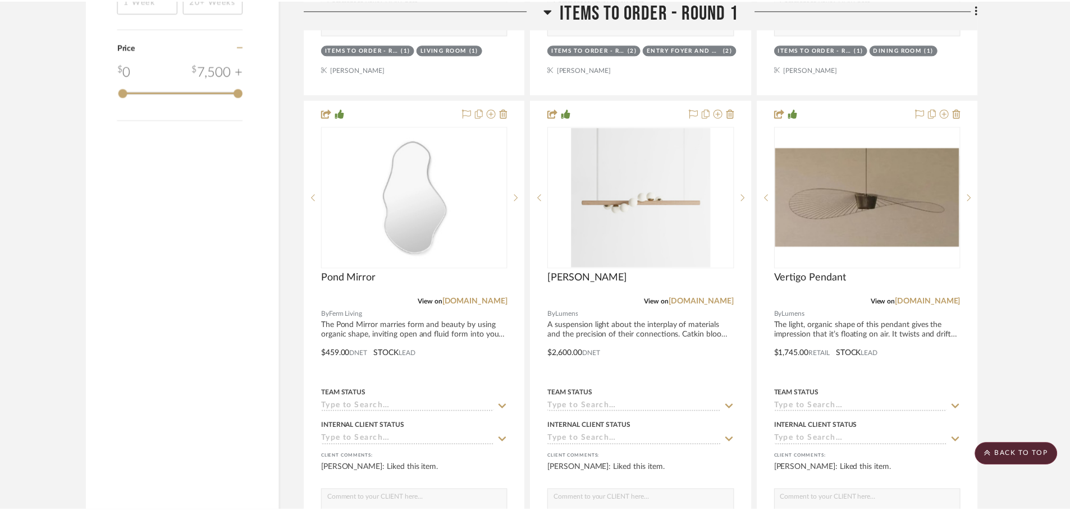
scroll to position [1728, 0]
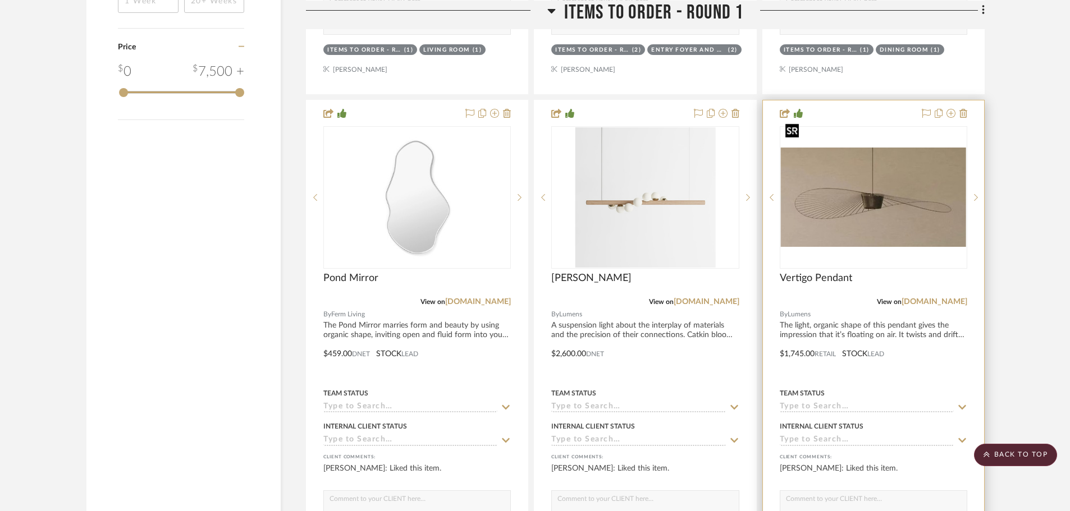
click at [880, 186] on img "0" at bounding box center [873, 197] width 185 height 99
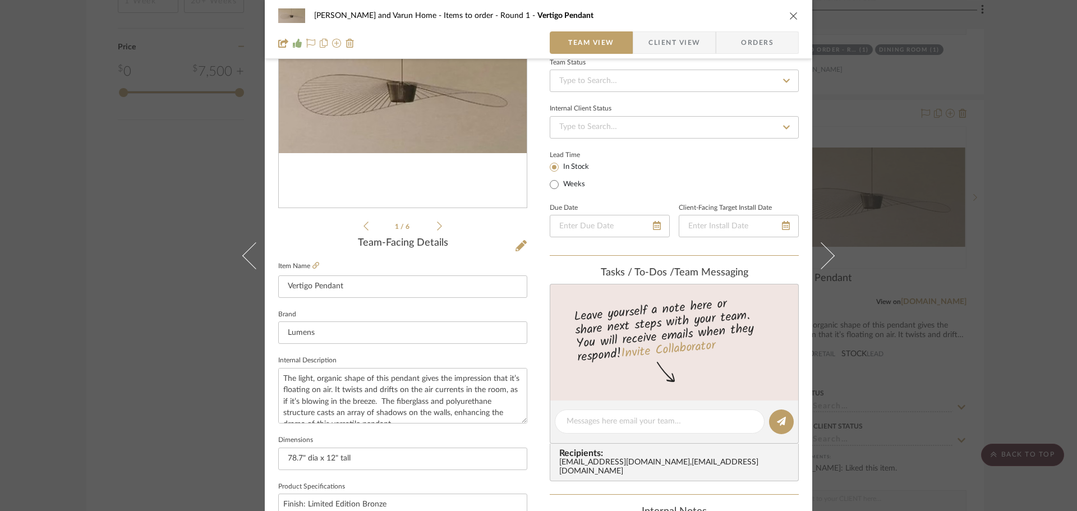
scroll to position [337, 0]
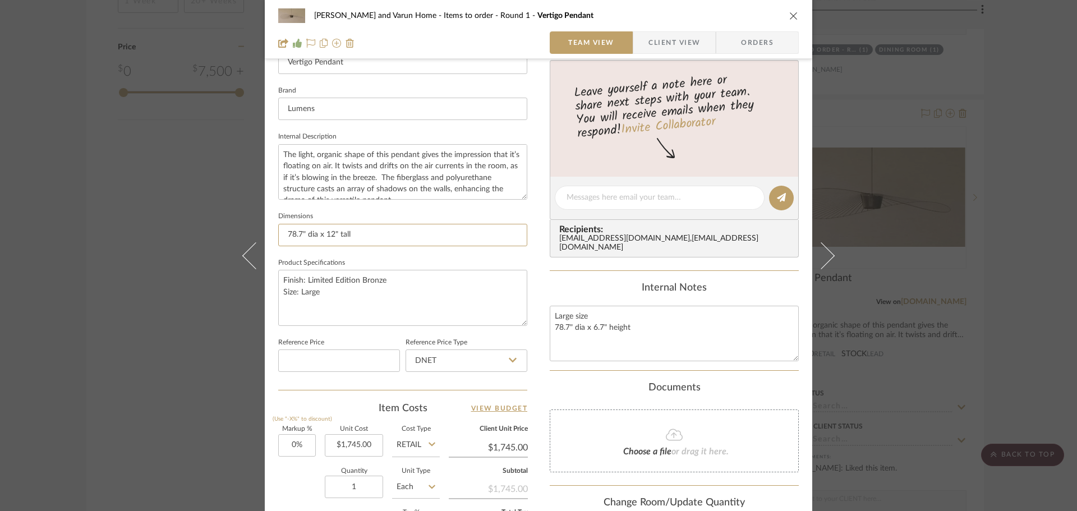
drag, startPoint x: 360, startPoint y: 237, endPoint x: 272, endPoint y: 235, distance: 88.1
click at [272, 235] on div "Shalini and Varun Home Items to order - Round 1 Vertigo Pendant Team View Clien…" at bounding box center [539, 190] width 548 height 1036
click at [789, 15] on button "close" at bounding box center [794, 16] width 10 height 10
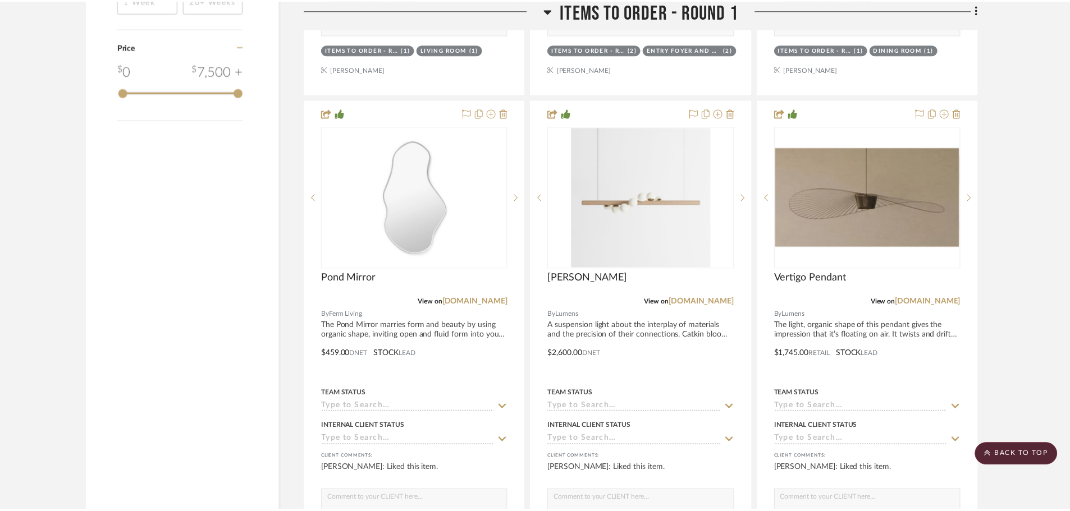
scroll to position [1728, 0]
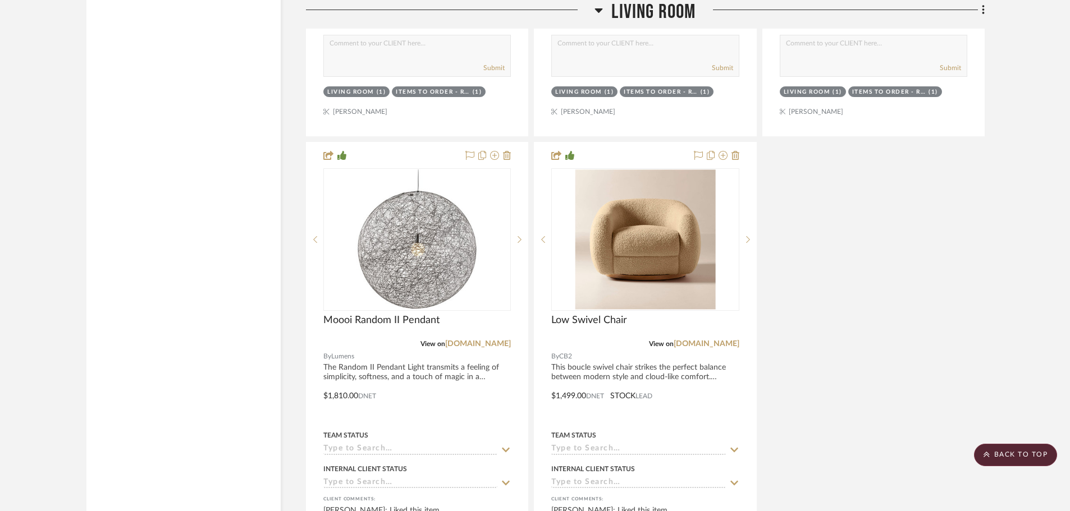
scroll to position [7677, 0]
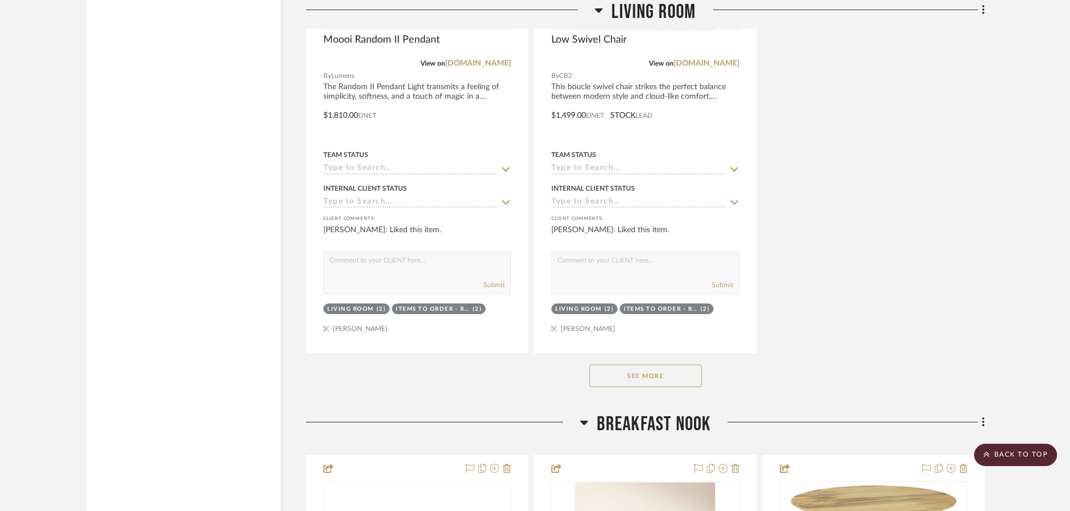
click at [627, 365] on button "See More" at bounding box center [645, 376] width 112 height 22
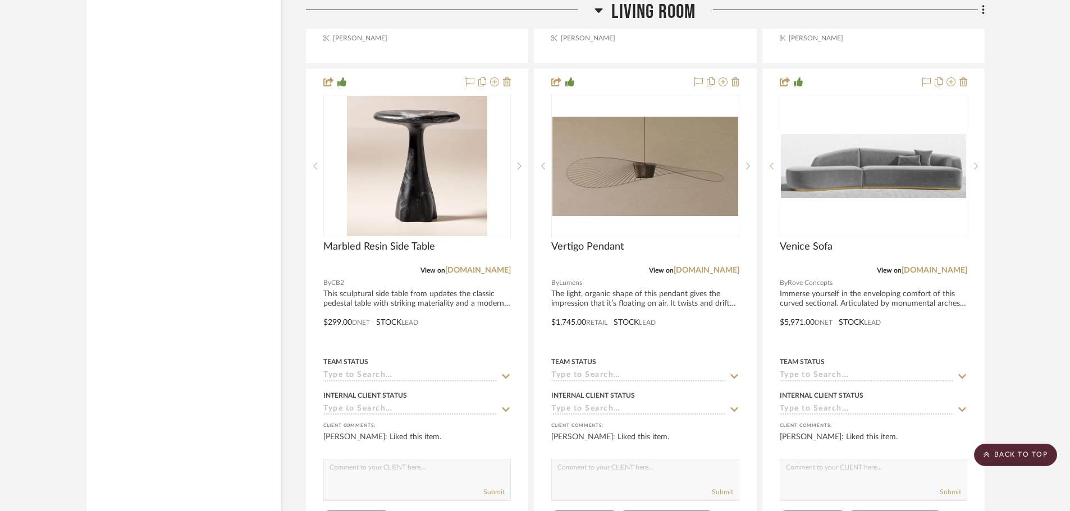
scroll to position [8070, 0]
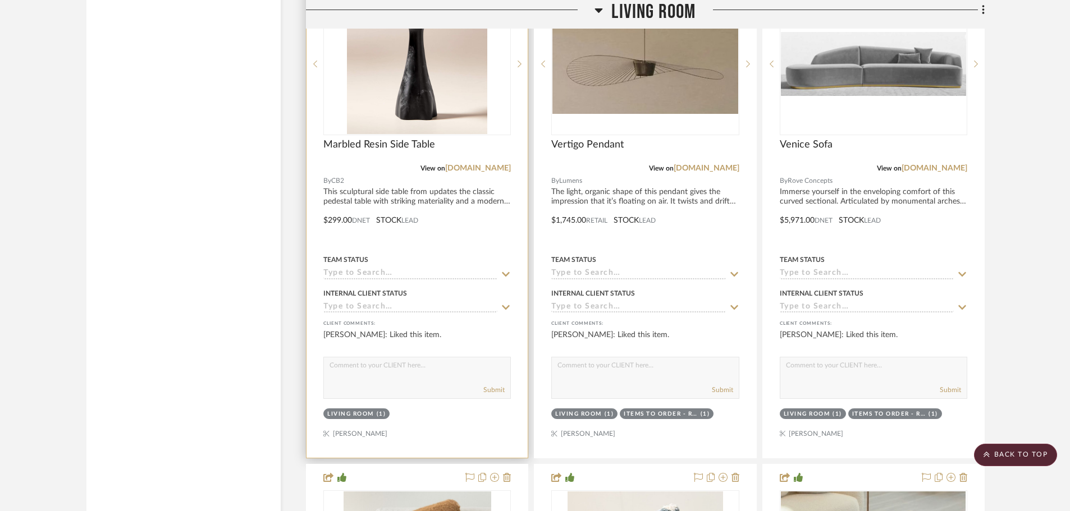
click at [351, 410] on div "Living Room" at bounding box center [350, 414] width 47 height 8
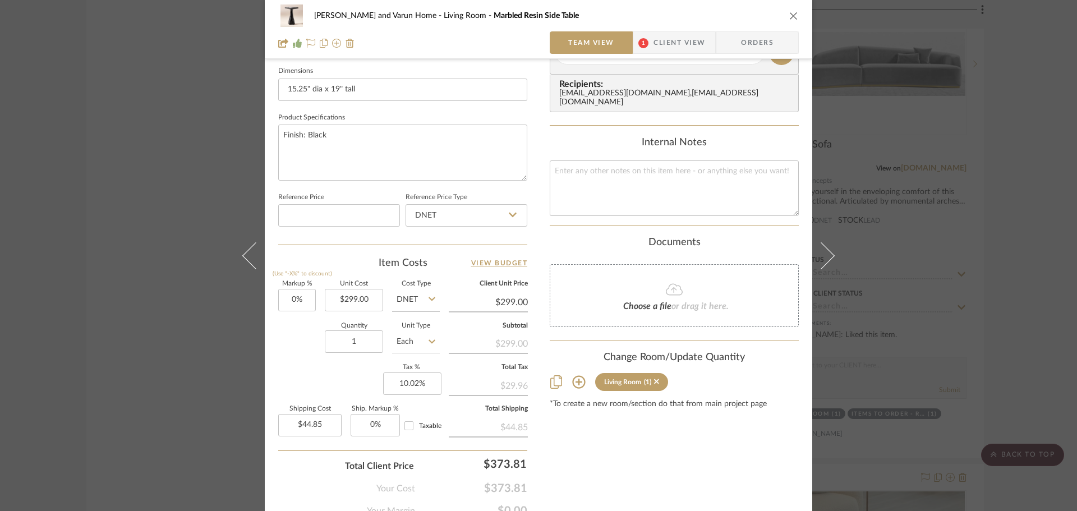
scroll to position [534, 0]
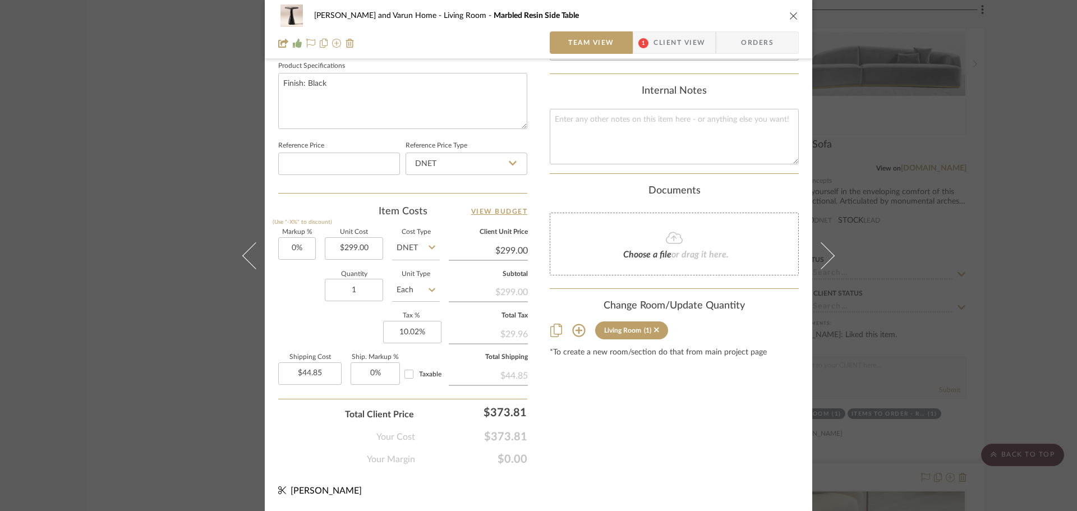
click at [577, 324] on icon at bounding box center [578, 330] width 13 height 13
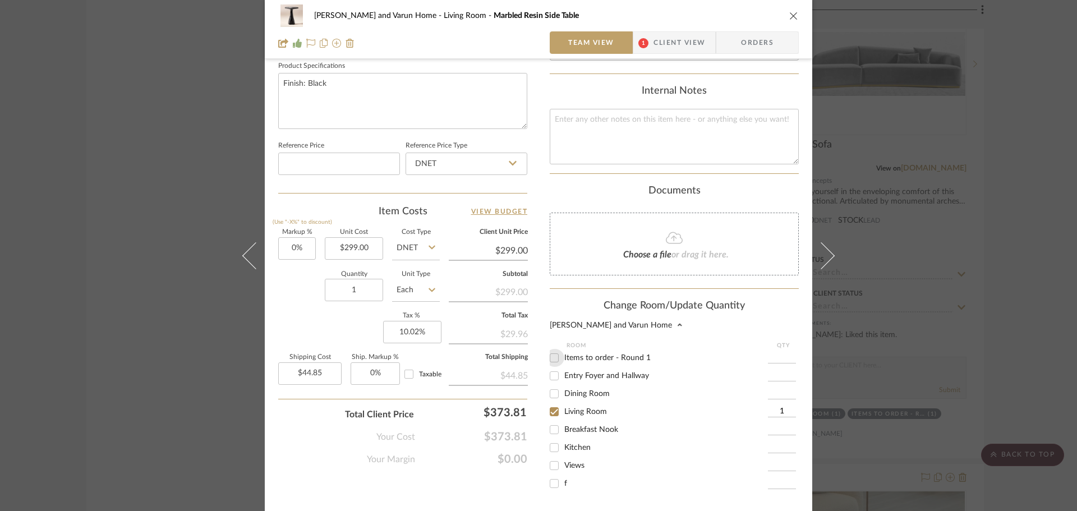
click at [551, 349] on input "Items to order - Round 1" at bounding box center [554, 358] width 18 height 18
checkbox input "true"
type input "1"
click at [785, 511] on button "Save" at bounding box center [790, 515] width 17 height 9
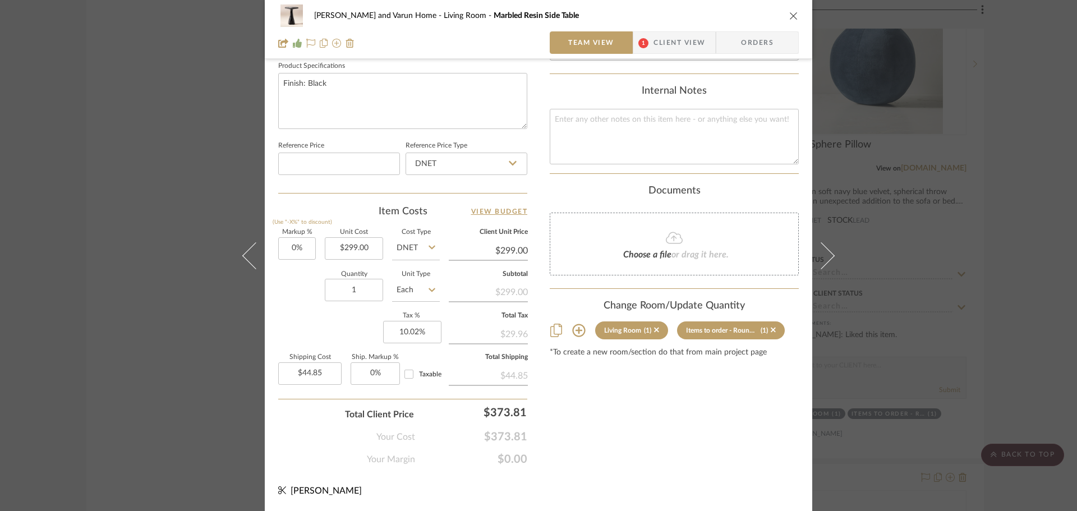
click at [1028, 283] on div "Shalini and Varun Home Living Room Marbled Resin Side Table Team View 1 Client …" at bounding box center [538, 255] width 1077 height 511
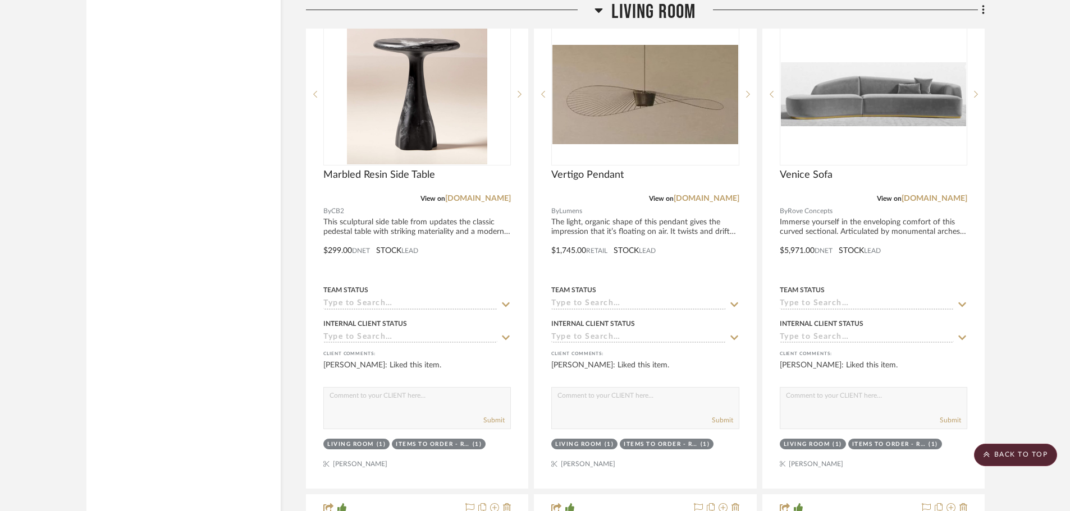
scroll to position [8575, 0]
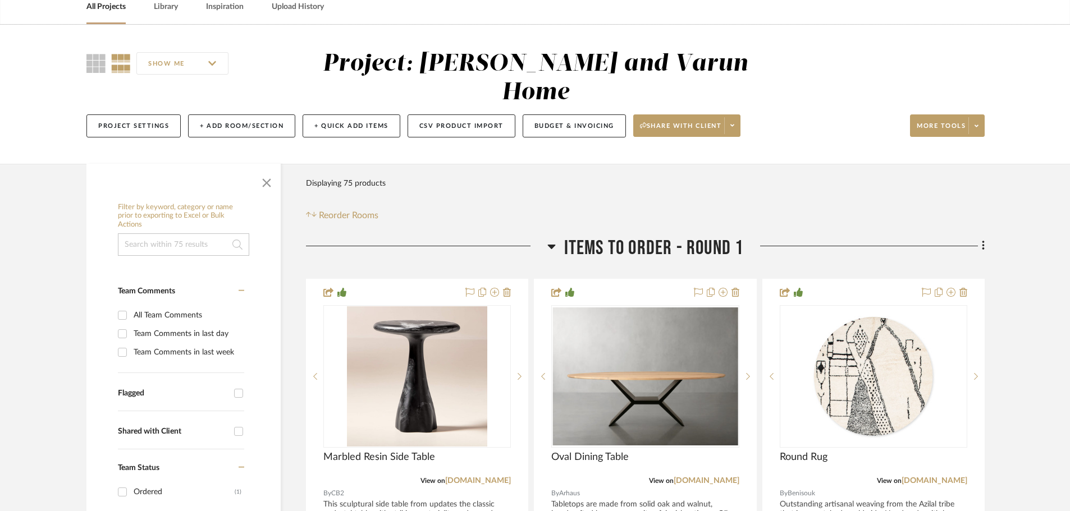
scroll to position [168, 0]
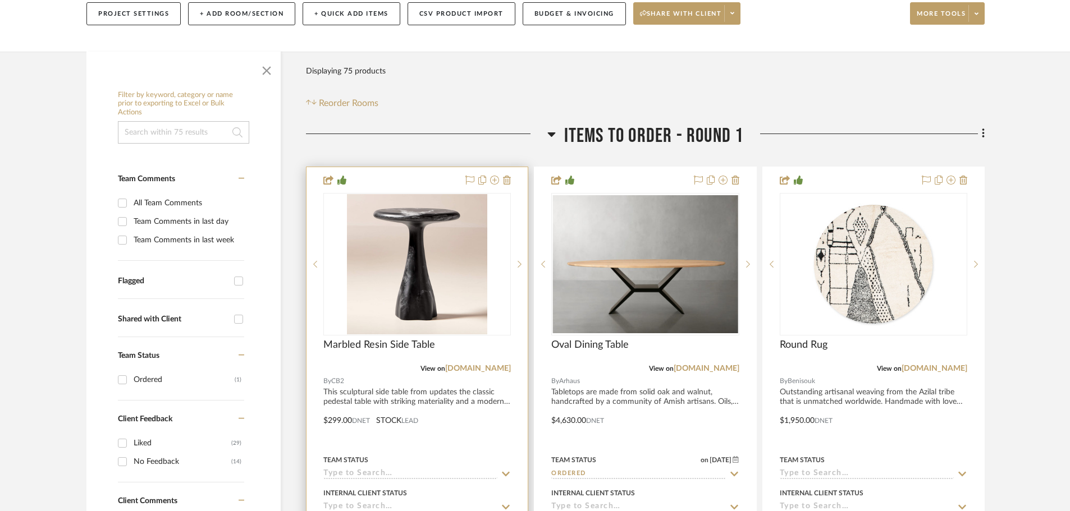
click at [421, 370] on div at bounding box center [416, 412] width 221 height 491
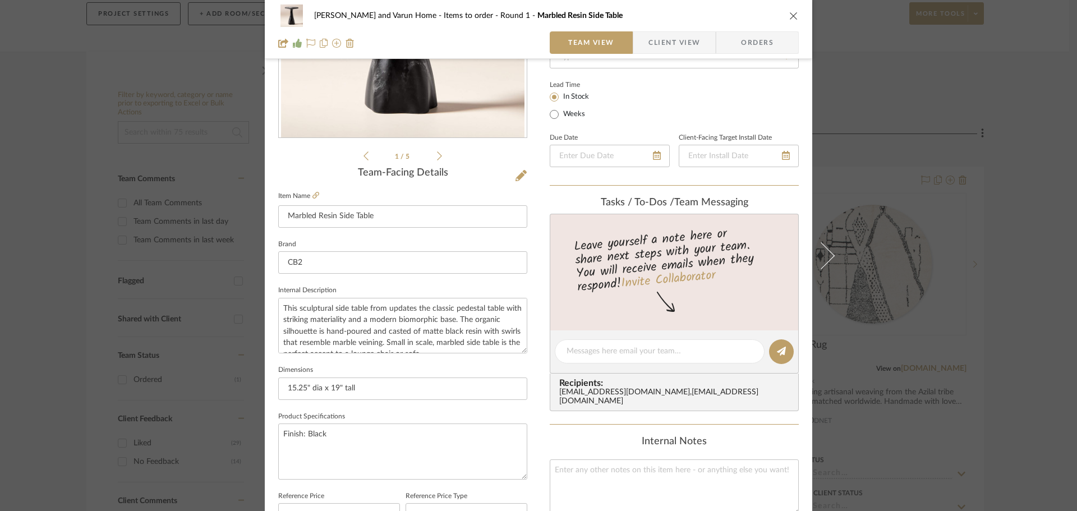
scroll to position [393, 0]
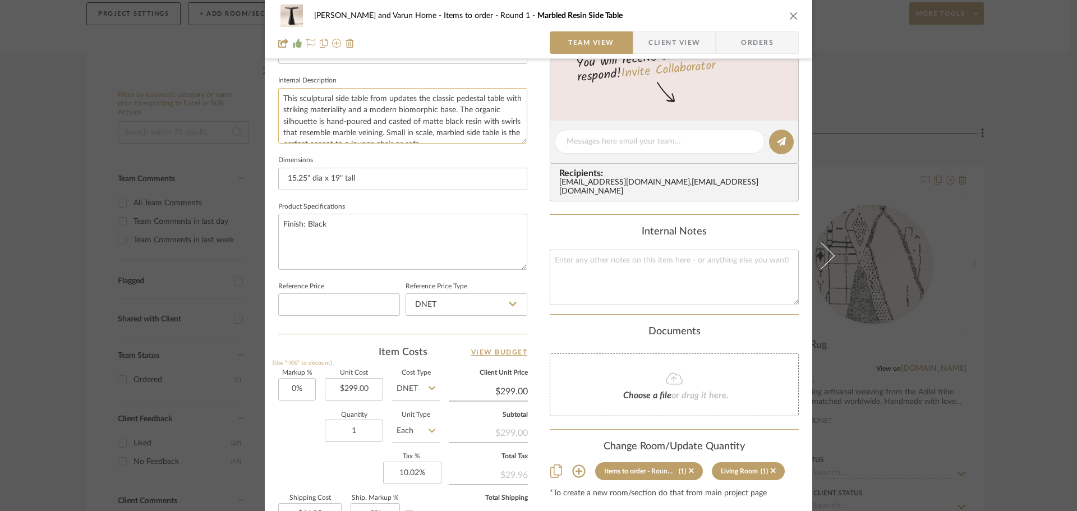
click at [282, 96] on textarea "This sculptural side table from updates the classic pedestal table with strikin…" at bounding box center [402, 116] width 249 height 56
click at [1026, 184] on div "Shalini and Varun Home Items to order - Round 1 Marbled Resin Side Table Team V…" at bounding box center [538, 255] width 1077 height 511
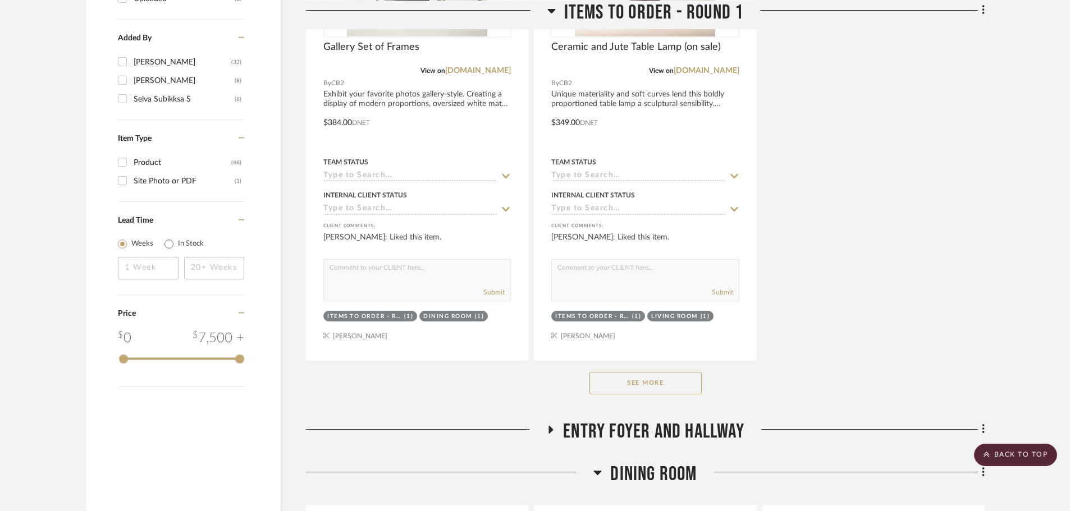
scroll to position [1459, 0]
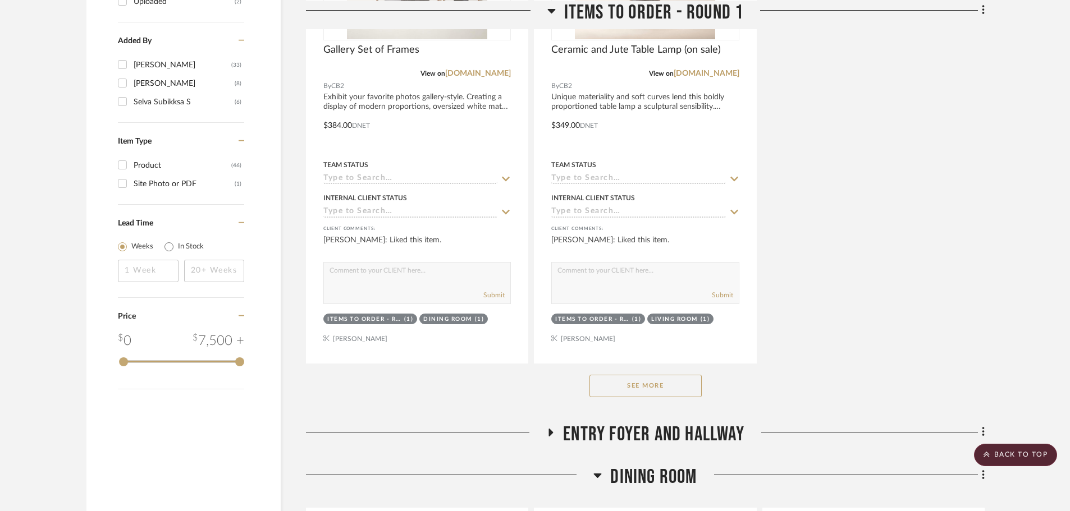
click at [637, 375] on button "See More" at bounding box center [645, 386] width 112 height 22
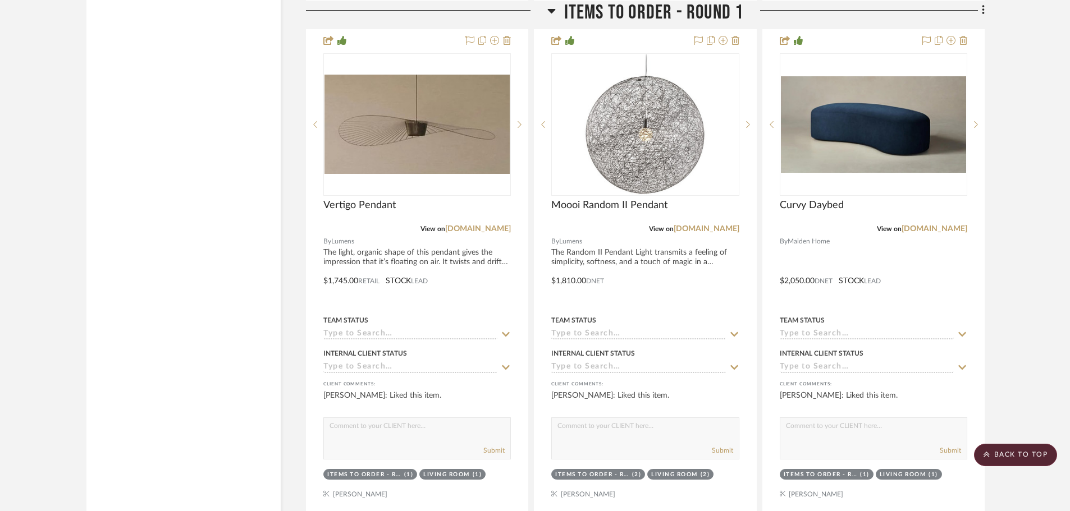
scroll to position [2301, 0]
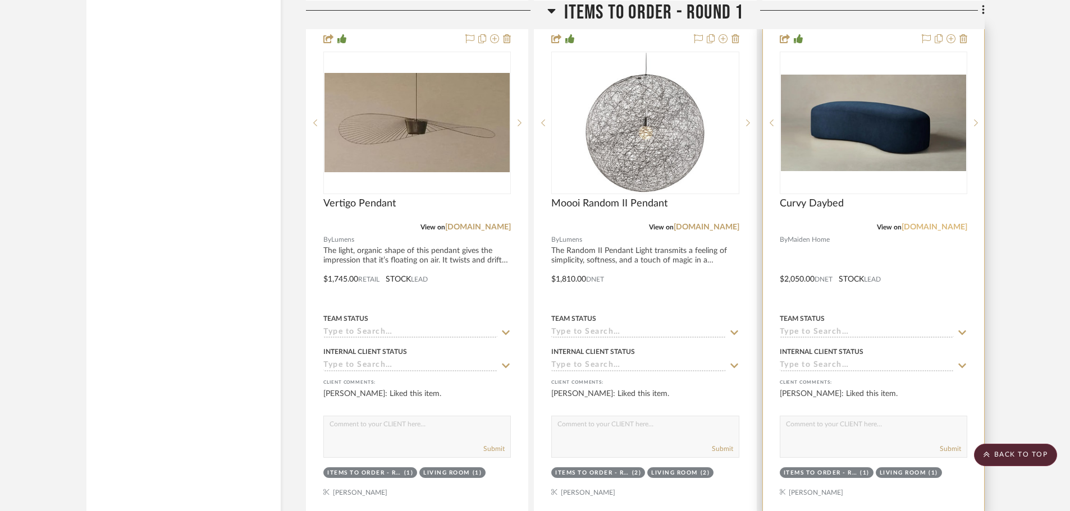
click at [925, 223] on link "maidenhome.com" at bounding box center [934, 227] width 66 height 8
click at [887, 115] on img "0" at bounding box center [873, 123] width 185 height 97
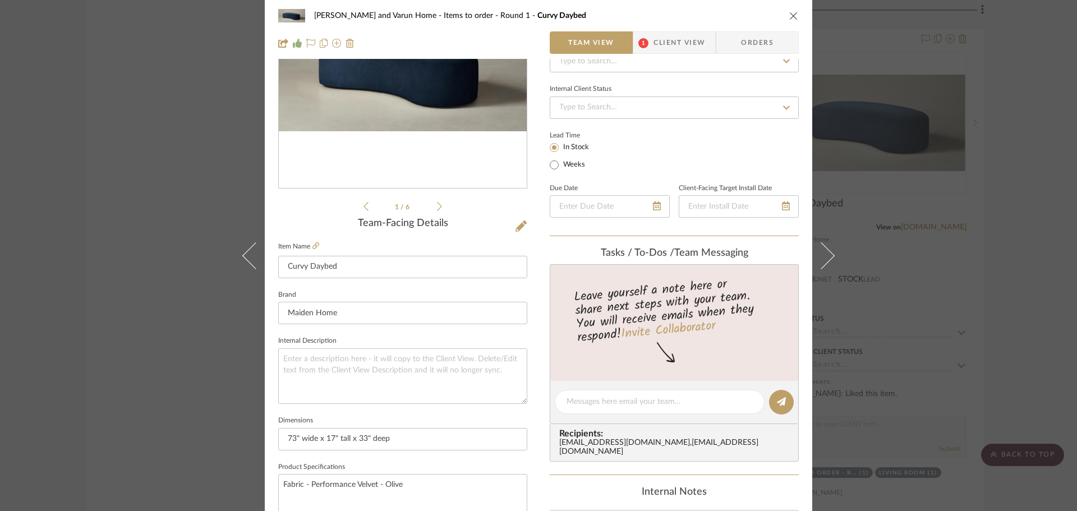
scroll to position [281, 0]
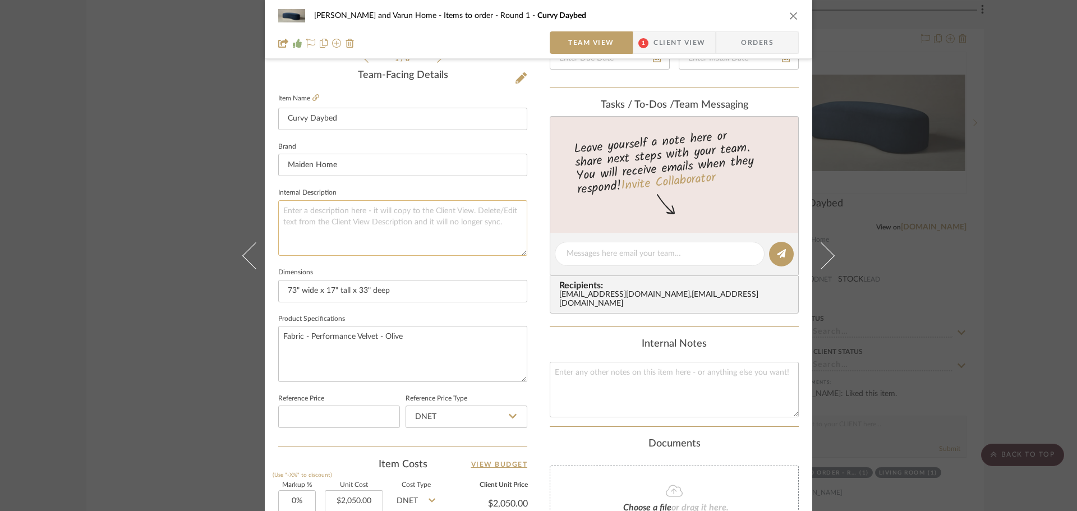
click at [294, 214] on textarea at bounding box center [402, 228] width 249 height 56
click at [1029, 202] on div "Shalini and Varun Home Items to order - Round 1 Curvy Daybed Team View 1 Client…" at bounding box center [538, 255] width 1077 height 511
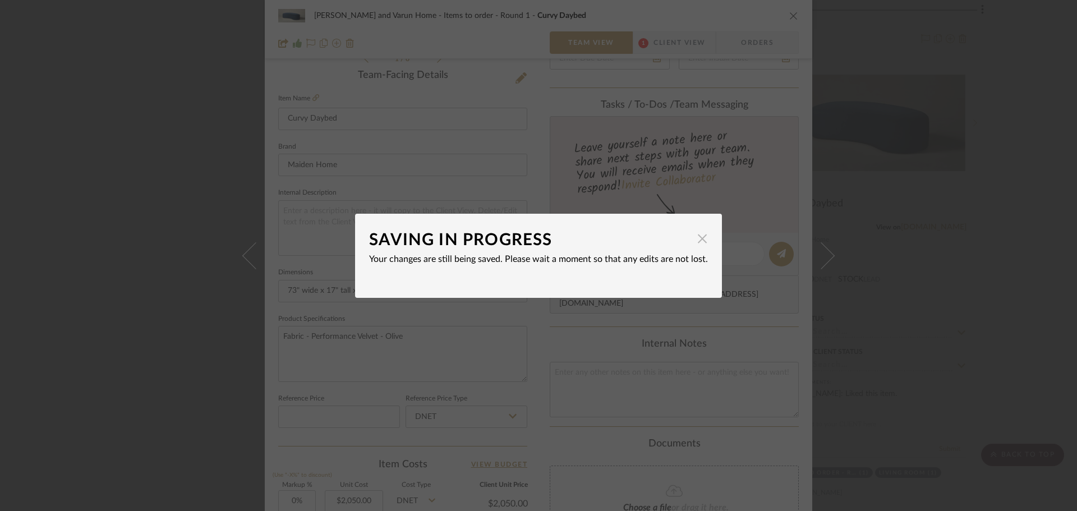
click at [696, 243] on span "button" at bounding box center [702, 239] width 22 height 22
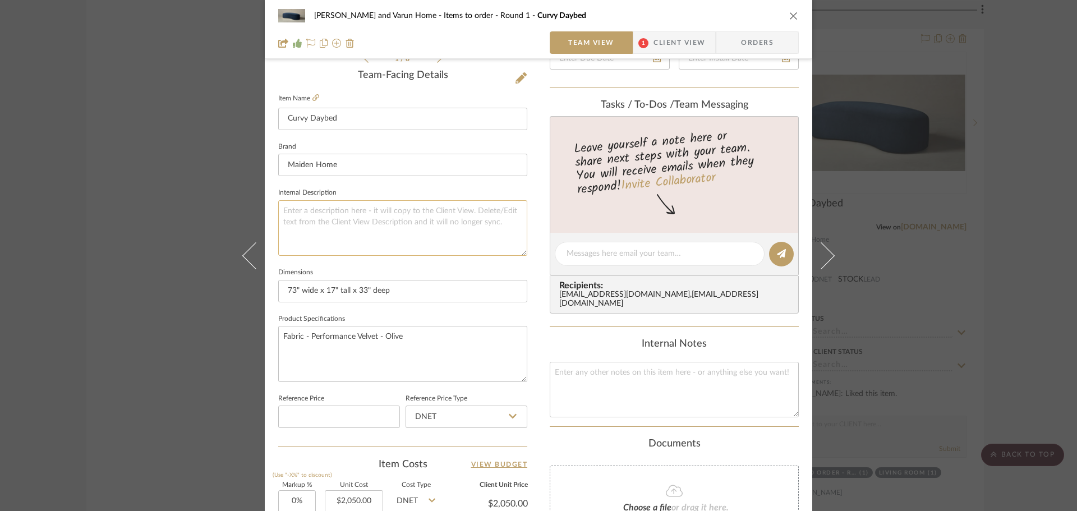
click at [302, 210] on textarea at bounding box center [402, 228] width 249 height 56
paste textarea "This daybed's organic silhouette imbues your space with softness and warmth. Th…"
type textarea "This daybed's organic silhouette imbues your space with softness and warmth. Th…"
click at [388, 188] on fieldset "Internal Description This daybed's organic silhouette imbues your space with so…" at bounding box center [402, 220] width 249 height 71
click at [414, 336] on textarea "Fabric - Performance Velvet - Olive" at bounding box center [402, 354] width 249 height 56
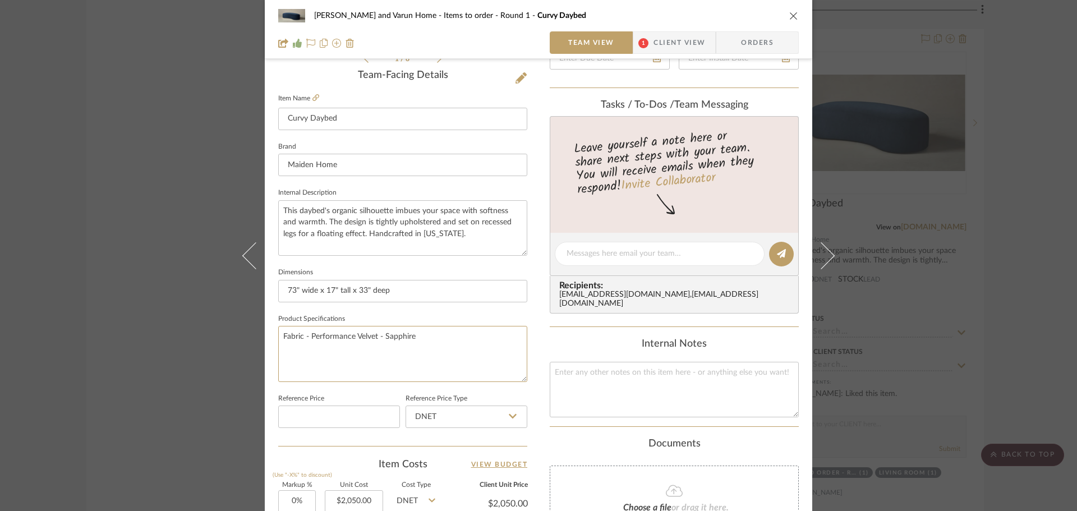
type textarea "Fabric - Performance Velvet - Sapphire"
click at [412, 322] on fieldset "Product Specifications Fabric - Performance Velvet - Sapphire" at bounding box center [402, 346] width 249 height 71
click at [1039, 325] on div "Shalini and Varun Home Items to order - Round 1 Curvy Daybed Team View 1 Client…" at bounding box center [538, 255] width 1077 height 511
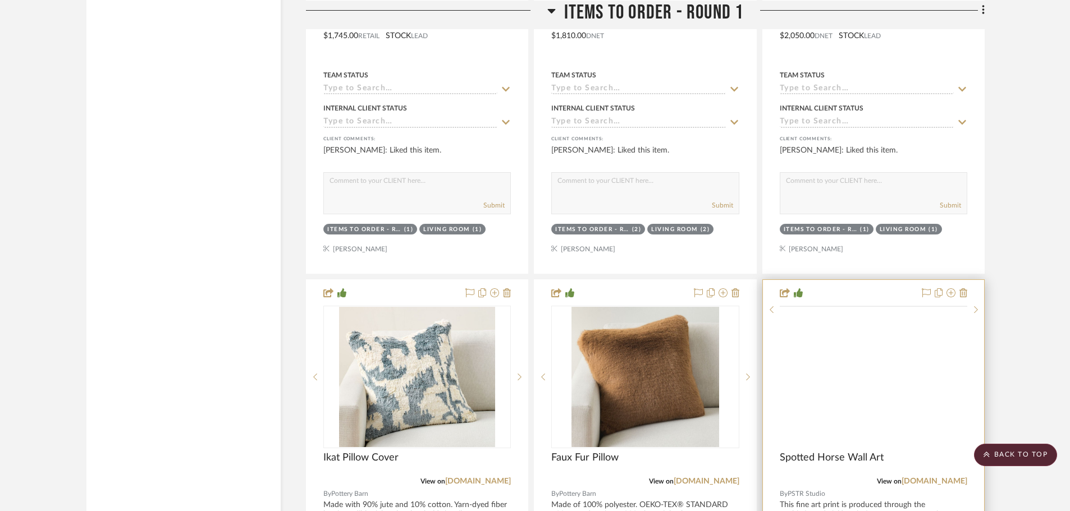
scroll to position [2750, 0]
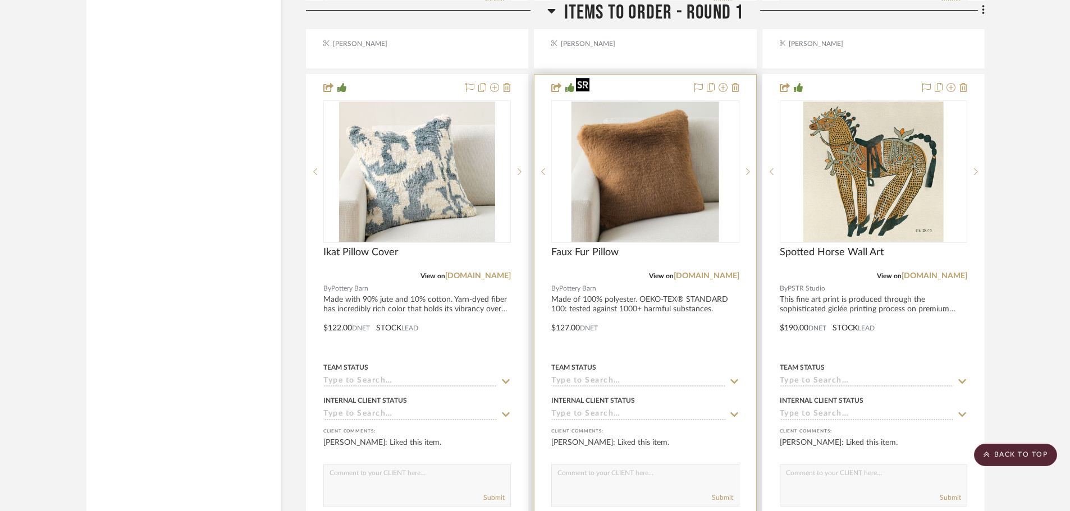
click at [666, 180] on div at bounding box center [644, 171] width 187 height 143
click at [645, 162] on img "0" at bounding box center [645, 172] width 148 height 140
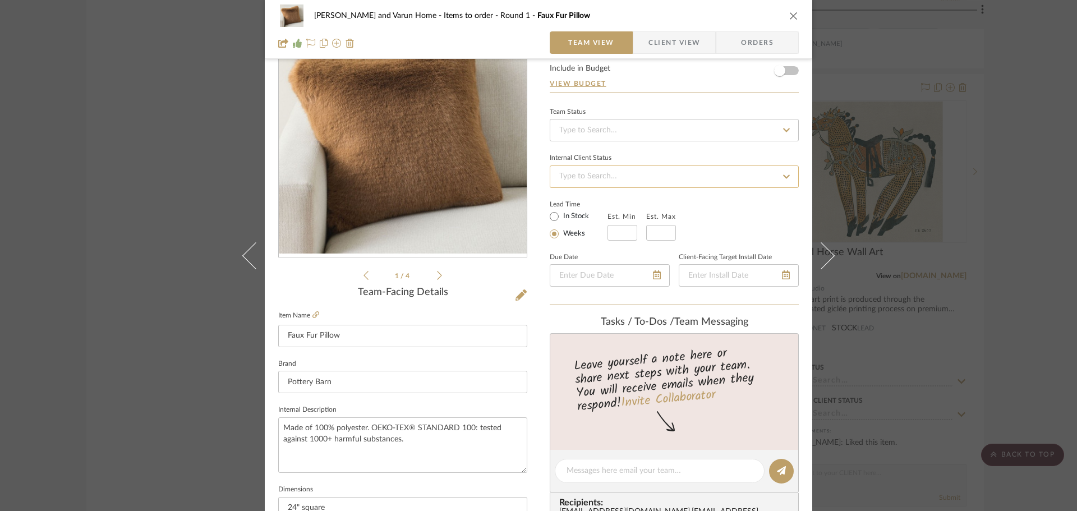
scroll to position [337, 0]
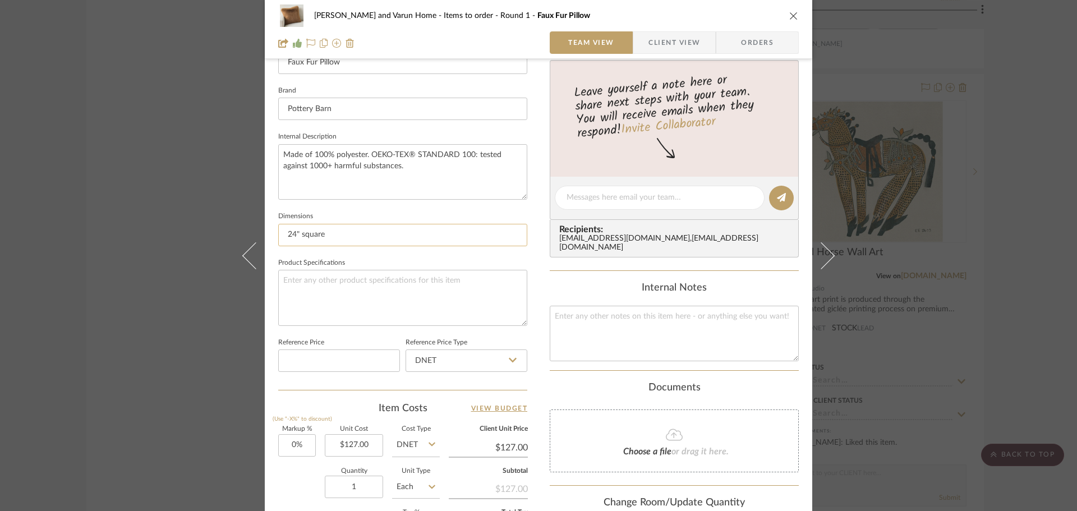
click at [292, 236] on input "24" square" at bounding box center [402, 235] width 249 height 22
type input "20" square"
click at [402, 136] on fieldset "Internal Description Made of 100% polyester. OEKO-TEX® STANDARD 100: tested aga…" at bounding box center [402, 164] width 249 height 71
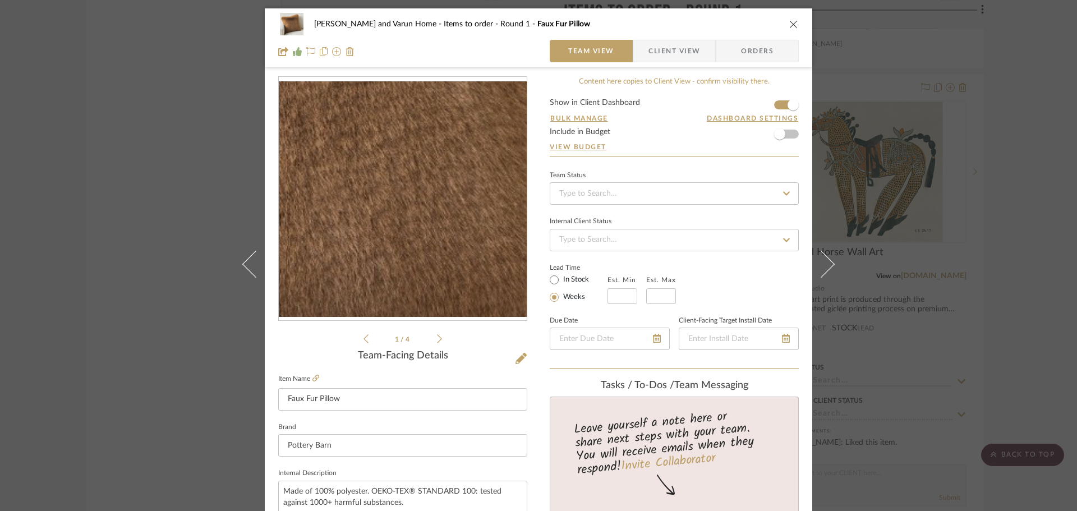
scroll to position [281, 0]
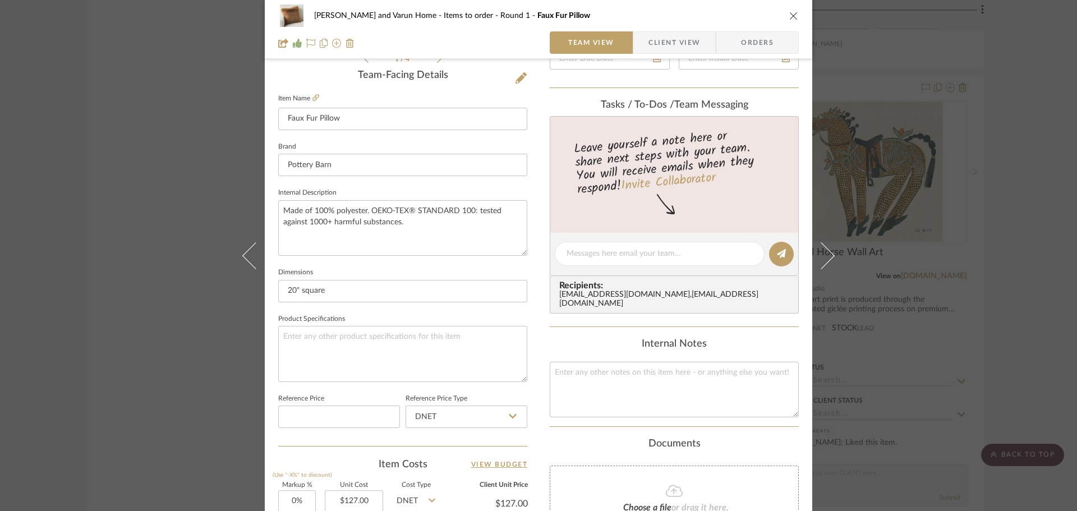
click at [374, 267] on fieldset "Dimensions 20" square" at bounding box center [402, 284] width 249 height 38
click at [1020, 268] on div "Shalini and Varun Home Items to order - Round 1 Faux Fur Pillow Team View Clien…" at bounding box center [538, 255] width 1077 height 511
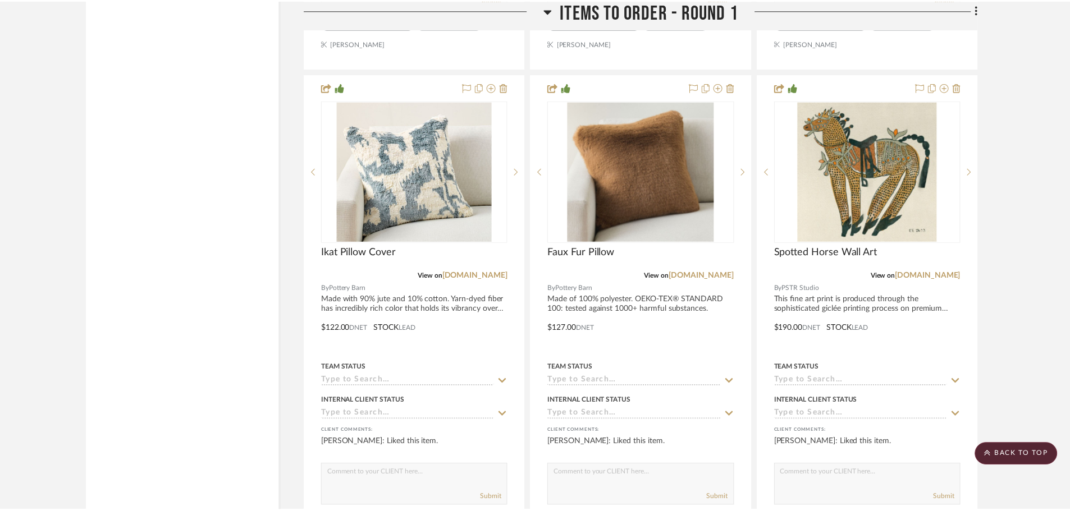
scroll to position [2750, 0]
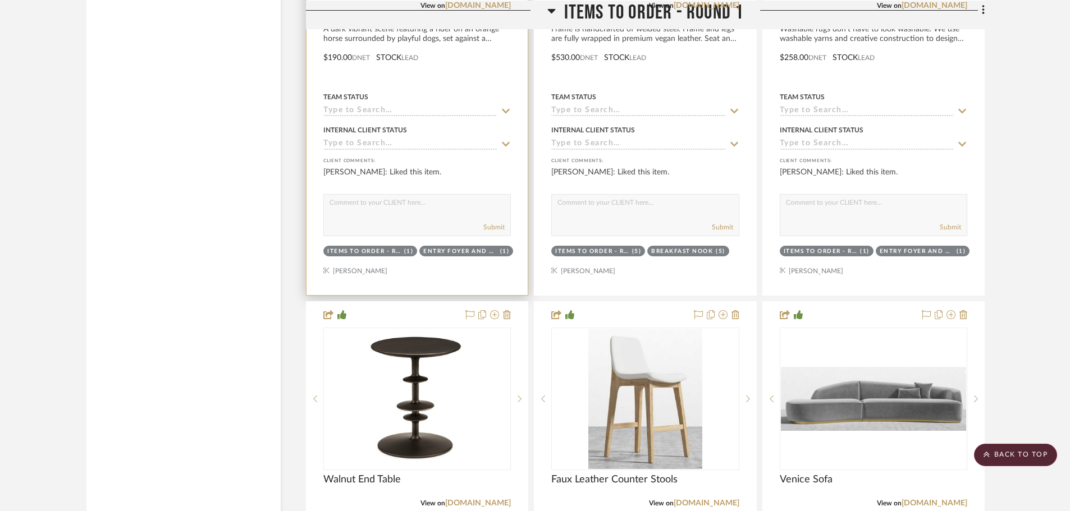
scroll to position [3648, 0]
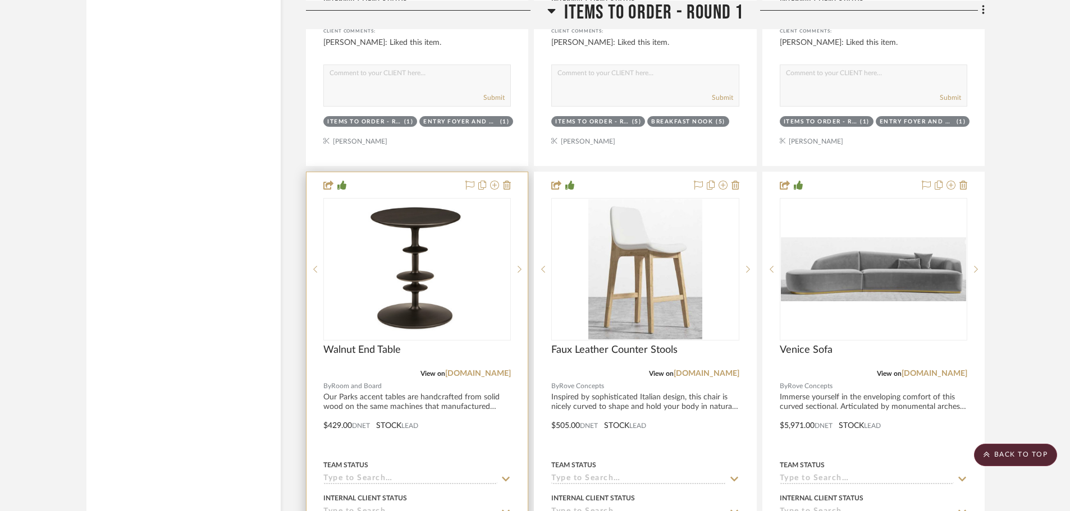
click at [334, 396] on div at bounding box center [416, 417] width 221 height 491
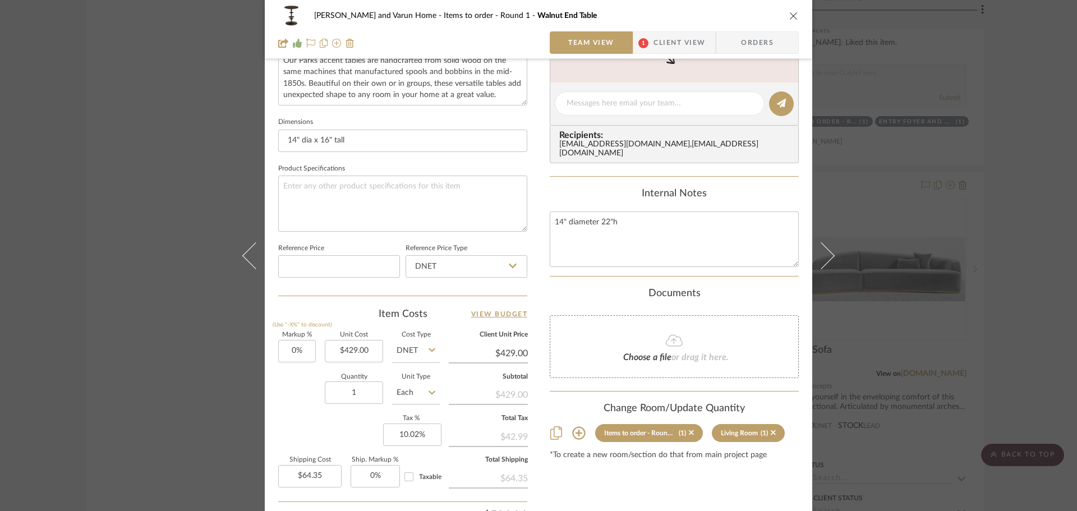
scroll to position [449, 0]
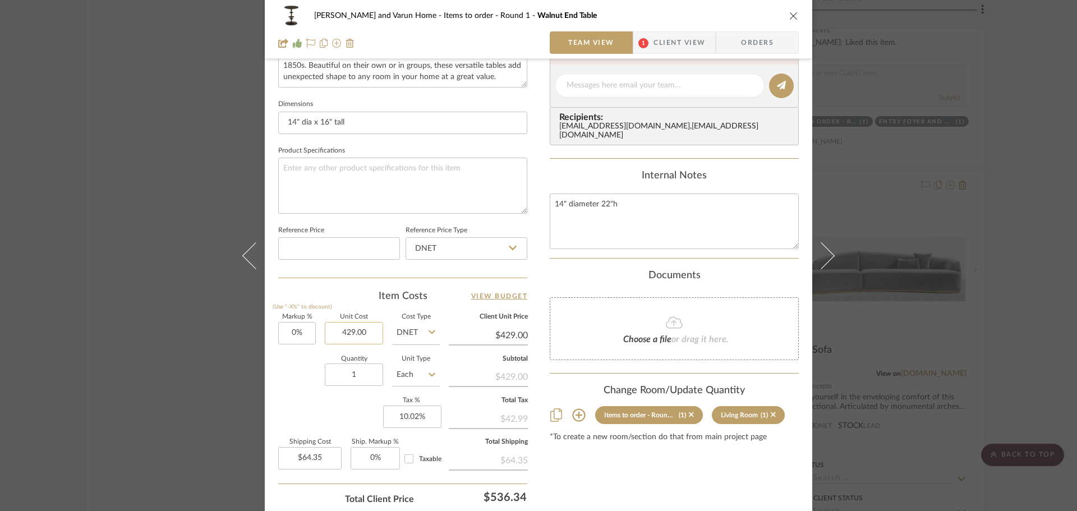
click at [373, 332] on input "429.00" at bounding box center [354, 333] width 58 height 22
type input "$379.00"
click at [630, 490] on div "Content here copies to Client View - confirm visibility there. Show in Client D…" at bounding box center [674, 89] width 249 height 924
type input "$379.00"
type input "$56.85"
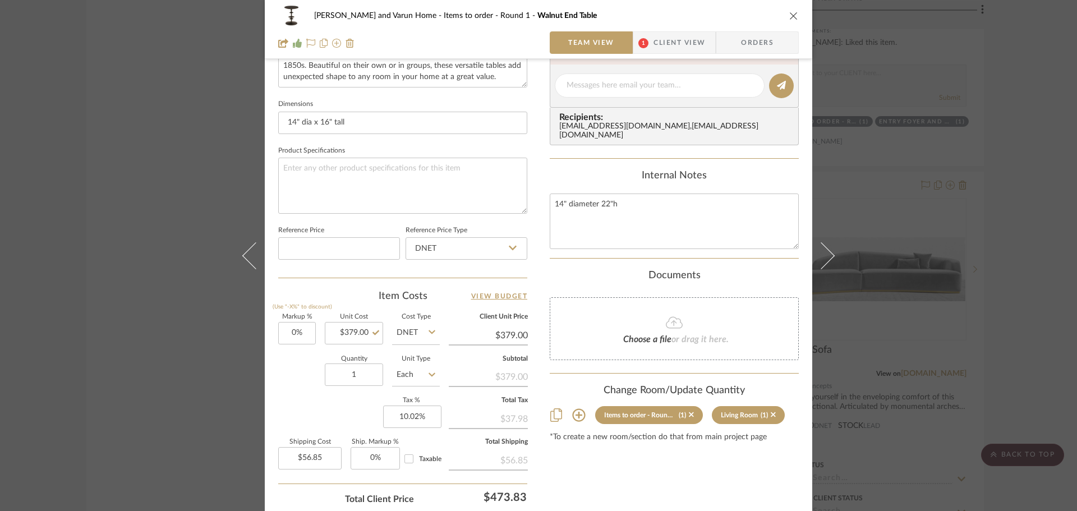
click at [1007, 272] on div "Shalini and Varun Home Items to order - Round 1 Walnut End Table Team View 1 Cl…" at bounding box center [538, 255] width 1077 height 511
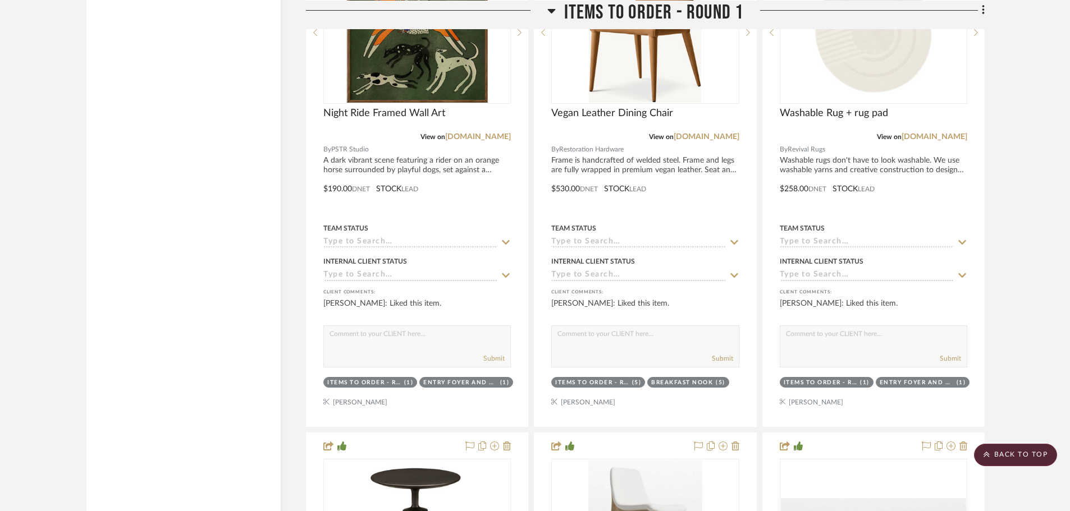
scroll to position [3367, 0]
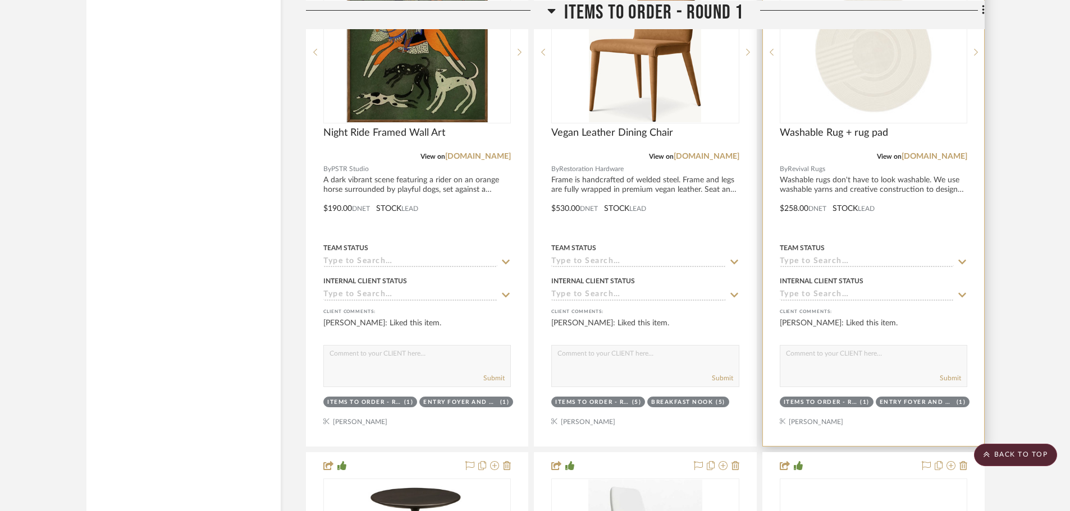
click at [792, 179] on div at bounding box center [873, 200] width 221 height 491
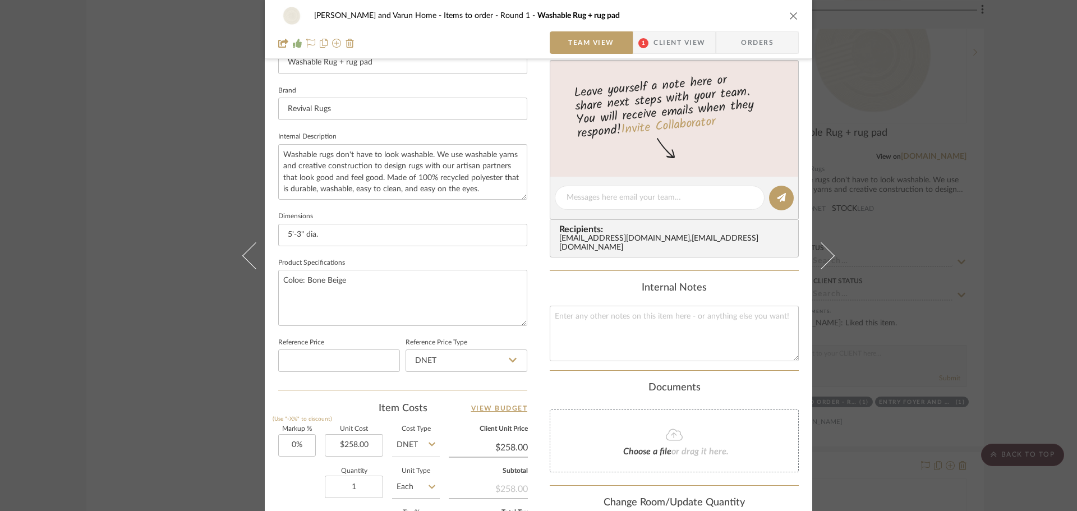
scroll to position [534, 0]
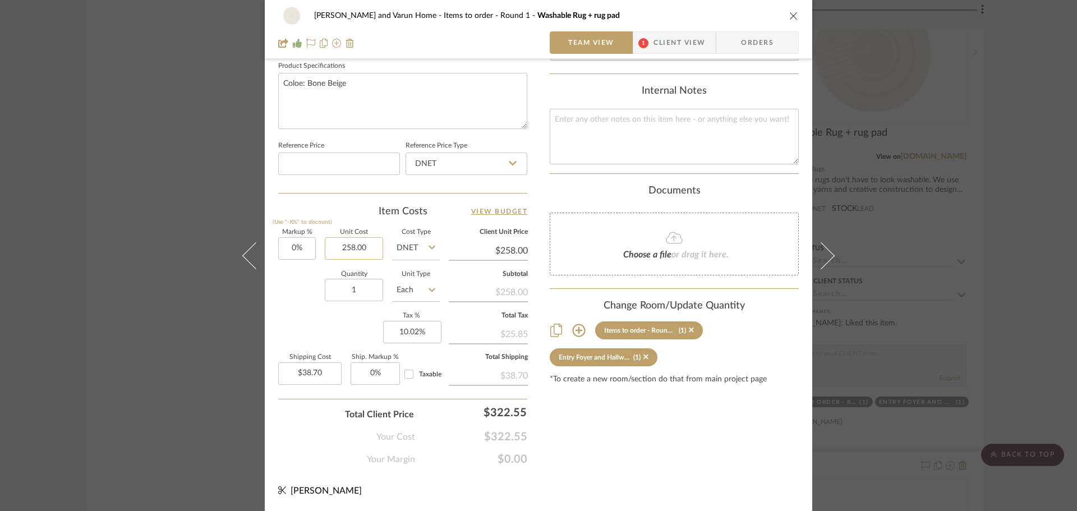
click at [365, 247] on input "258.00" at bounding box center [354, 248] width 58 height 22
type input "$218.00"
click at [587, 410] on div "Content here copies to Client View - confirm visibility there. Show in Client D…" at bounding box center [674, 5] width 249 height 924
type input "$218.00"
type input "$32.70"
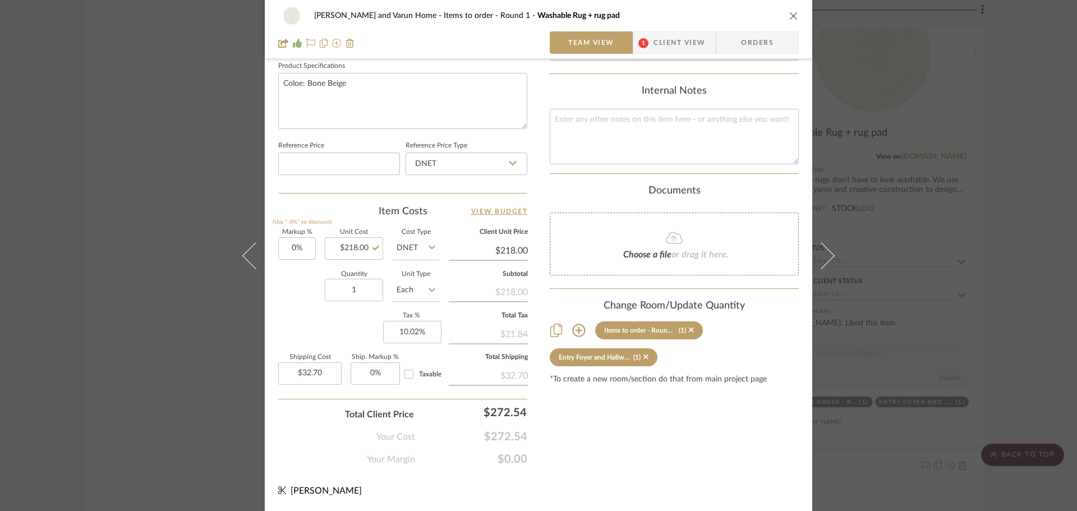
click at [1020, 241] on div "Shalini and Varun Home Items to order - Round 1 Washable Rug + rug pad Team Vie…" at bounding box center [538, 255] width 1077 height 511
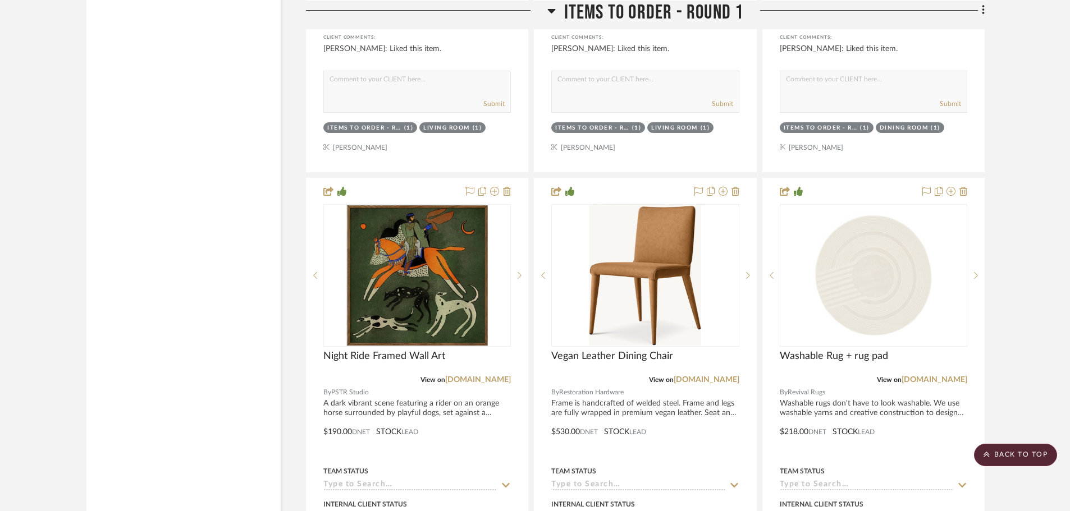
scroll to position [3143, 0]
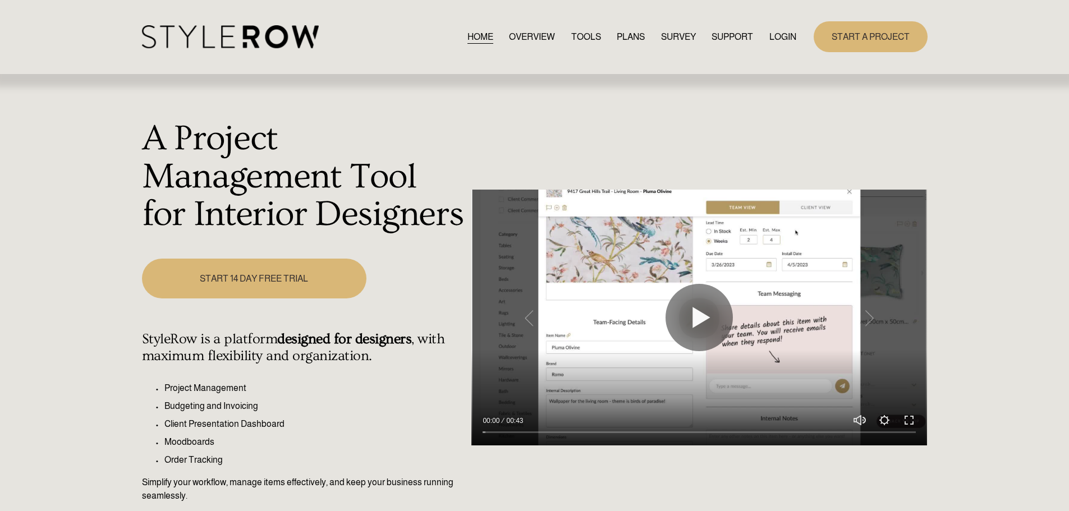
click at [786, 36] on link "LOGIN" at bounding box center [782, 36] width 27 height 15
